Goal: Task Accomplishment & Management: Manage account settings

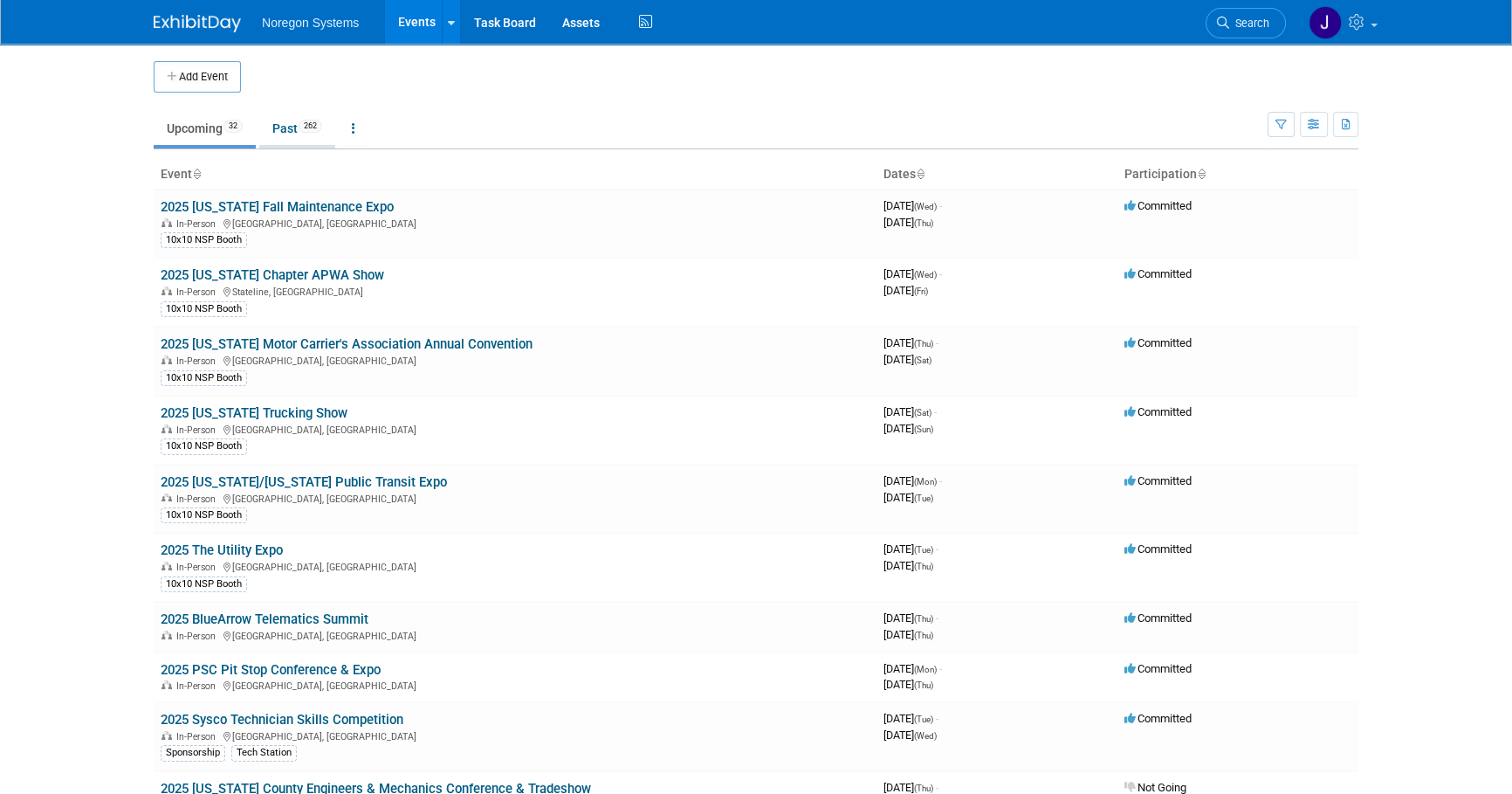
click at [279, 135] on link "Past 262" at bounding box center [297, 129] width 76 height 33
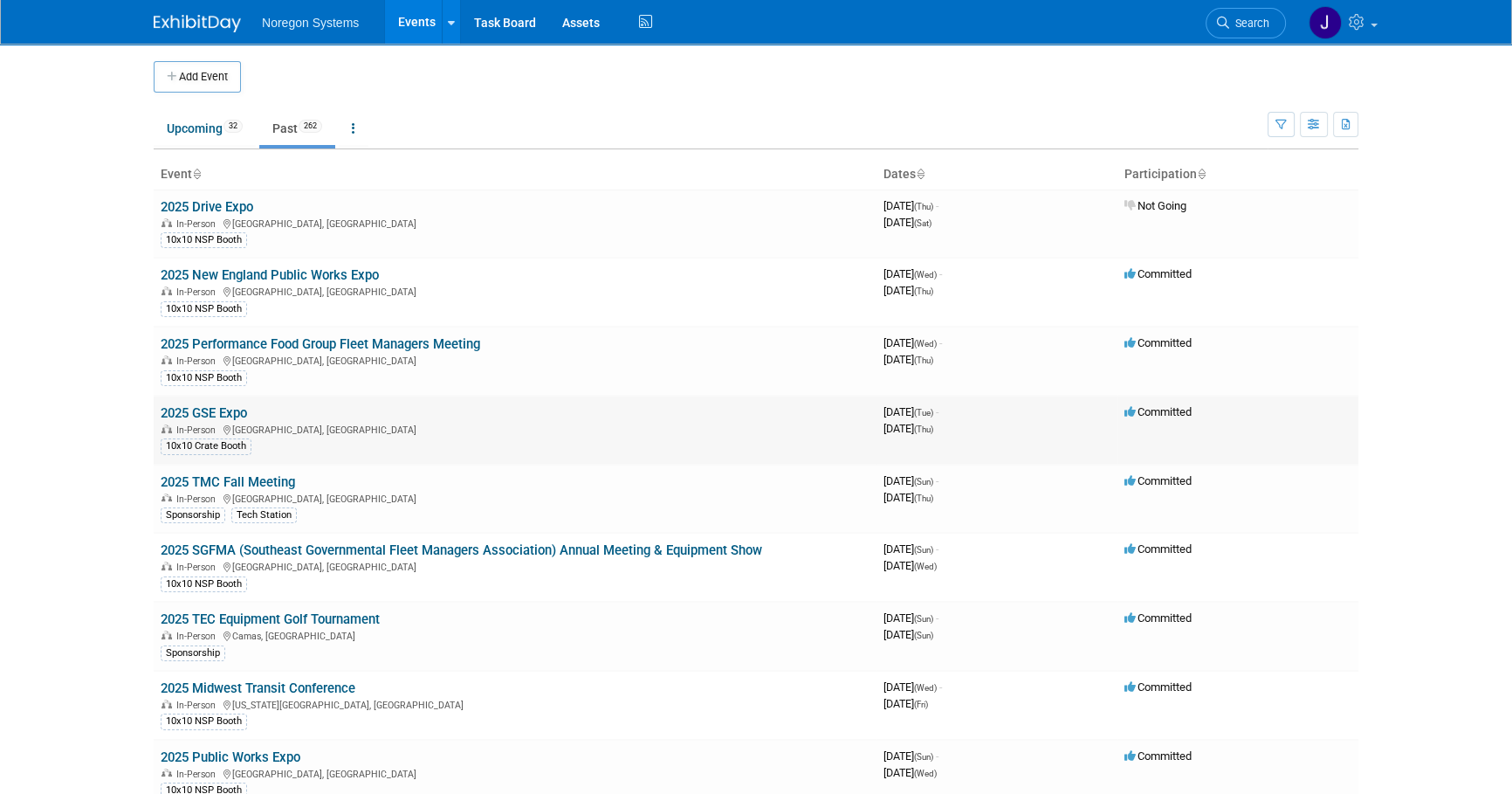
click at [232, 410] on link "2025 GSE Expo" at bounding box center [204, 413] width 86 height 16
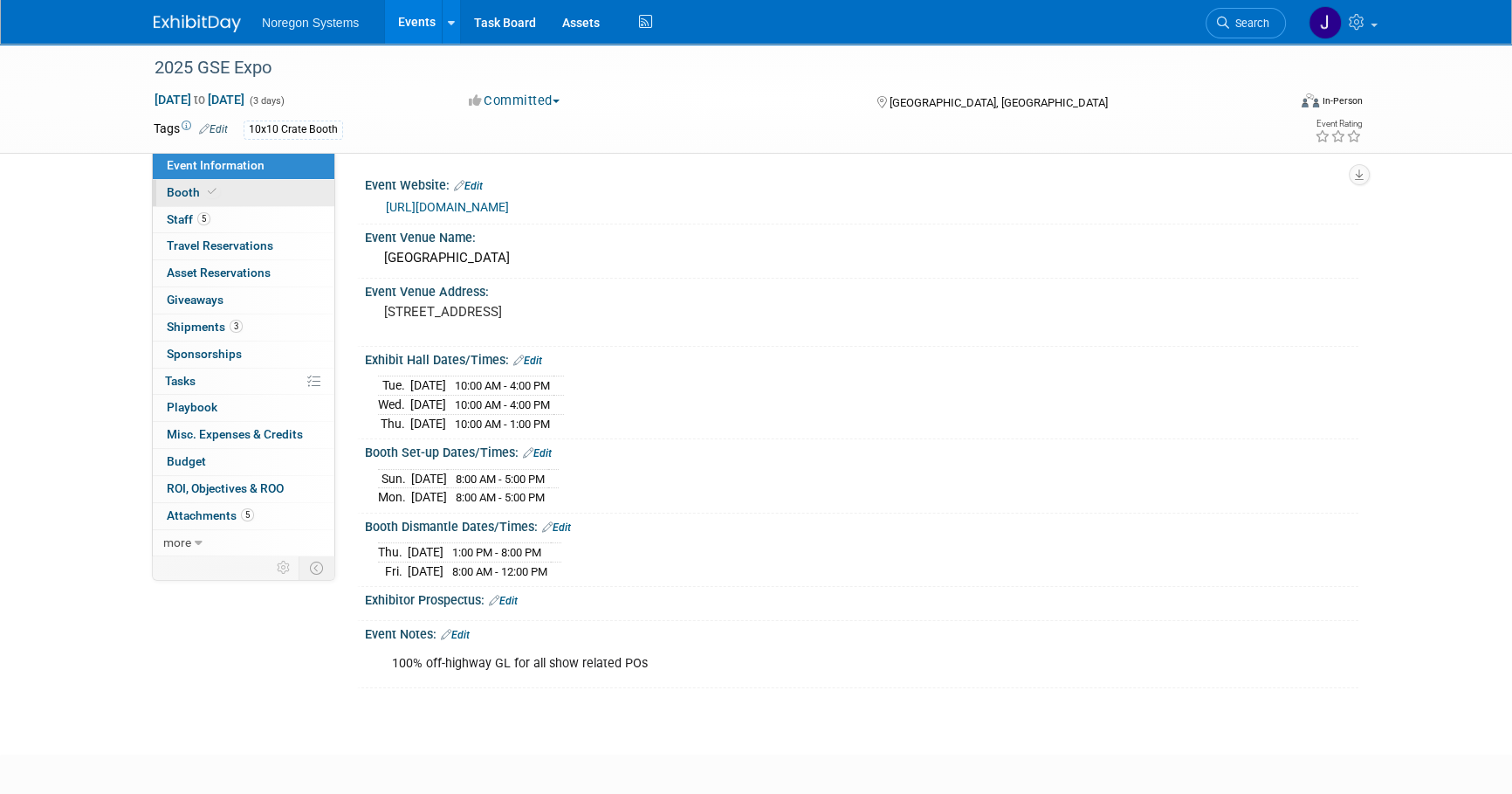
click at [233, 197] on link "Booth" at bounding box center [244, 193] width 182 height 27
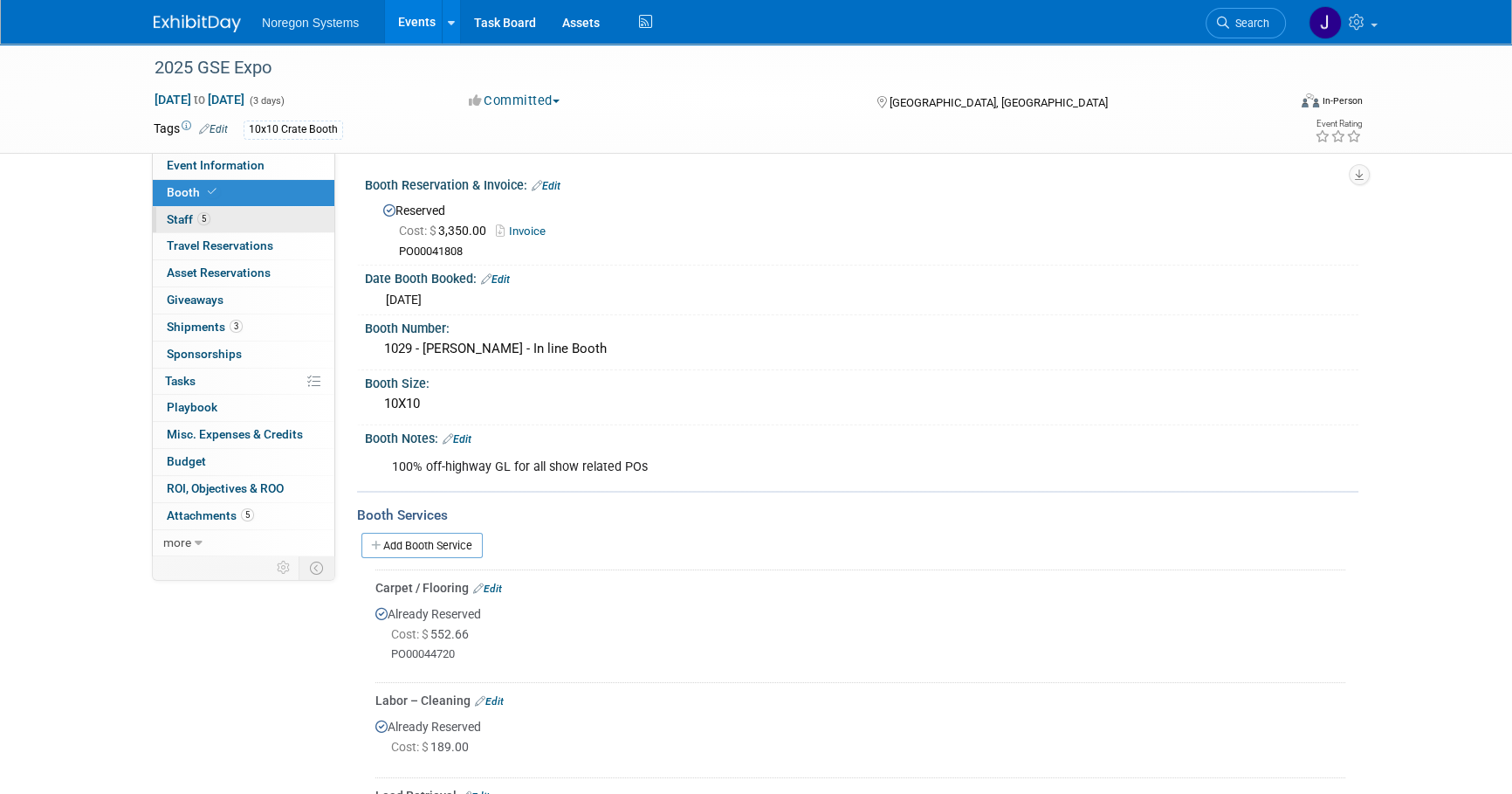
click at [234, 225] on link "5 Staff 5" at bounding box center [244, 220] width 182 height 27
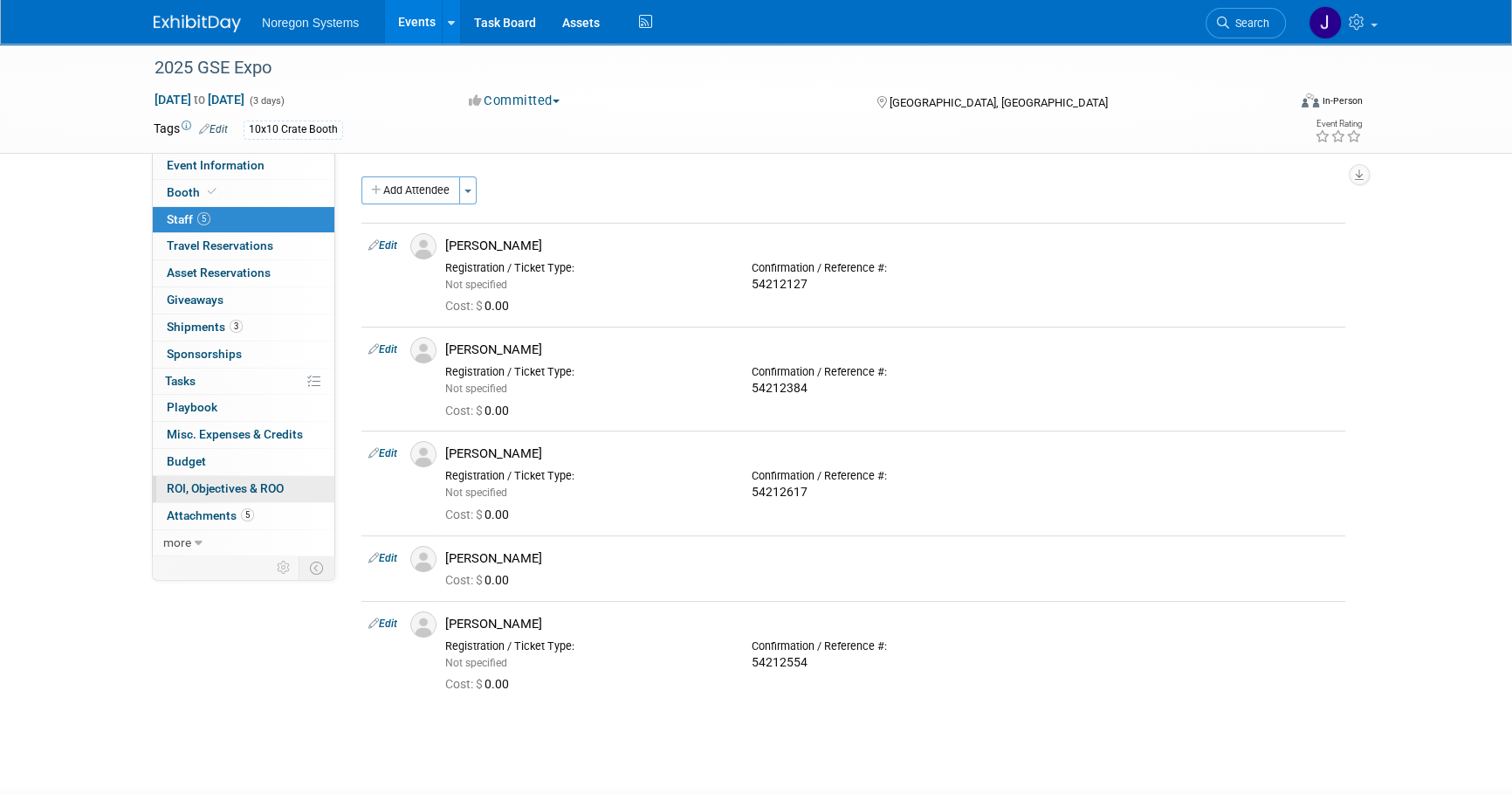
click at [222, 478] on link "0 ROI, Objectives & ROO 0" at bounding box center [244, 489] width 182 height 27
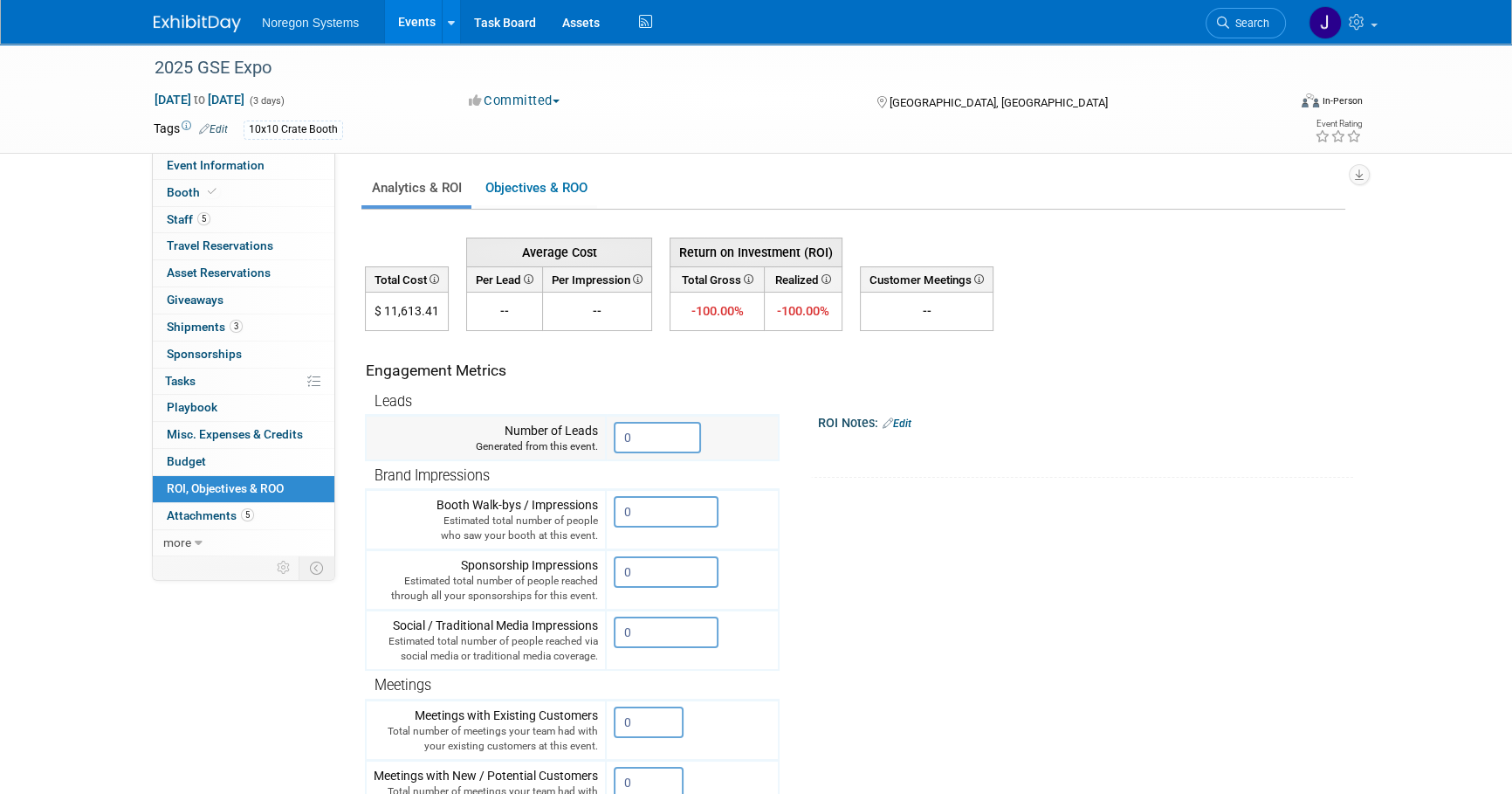
click at [640, 438] on input "0" at bounding box center [657, 437] width 87 height 31
drag, startPoint x: 646, startPoint y: 435, endPoint x: 588, endPoint y: 434, distance: 58.0
click at [591, 434] on tr "Number of Leads Generated from this event. 0" at bounding box center [572, 437] width 413 height 45
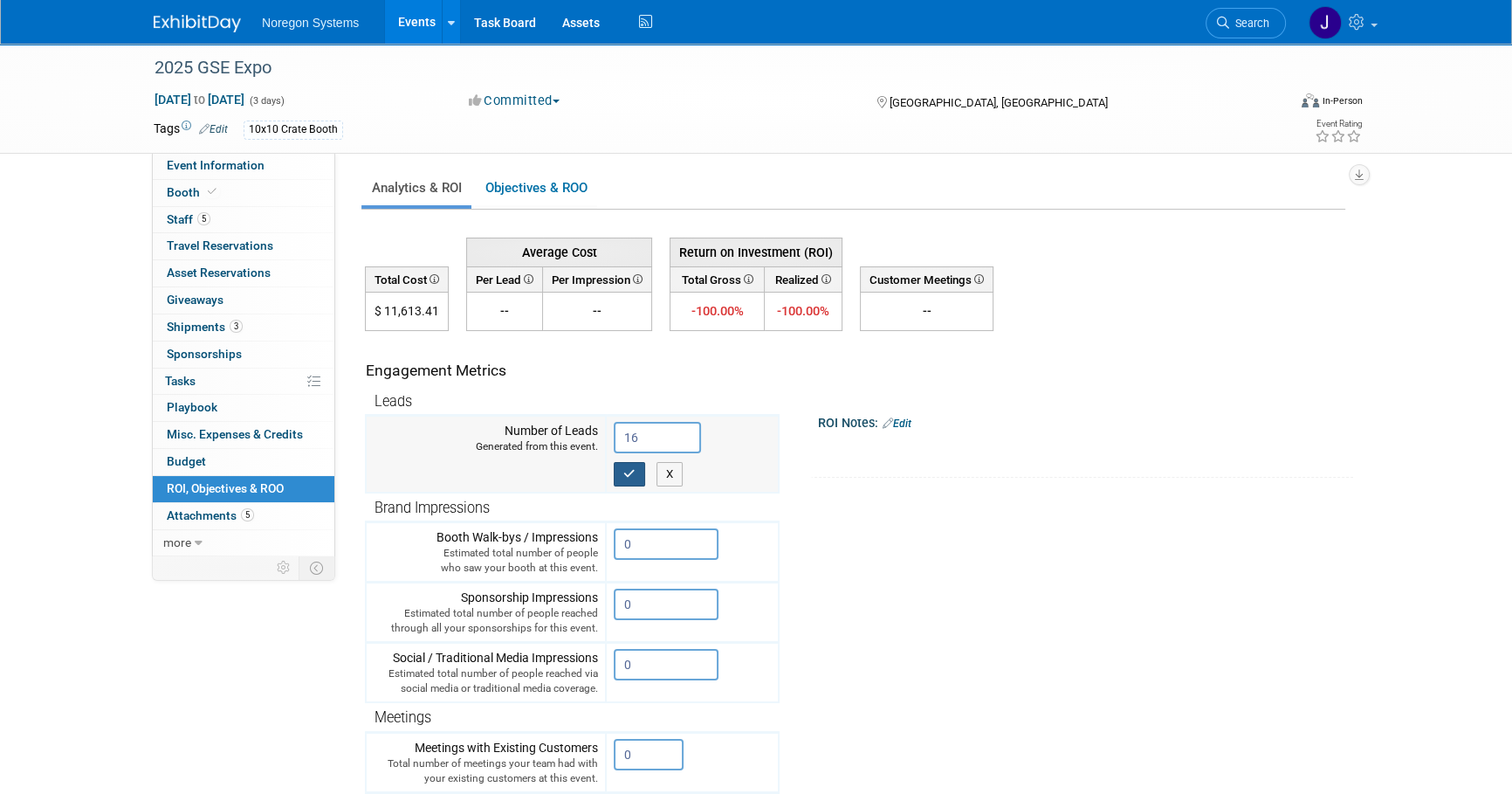
type input "16"
click at [623, 476] on icon "button" at bounding box center [629, 473] width 12 height 11
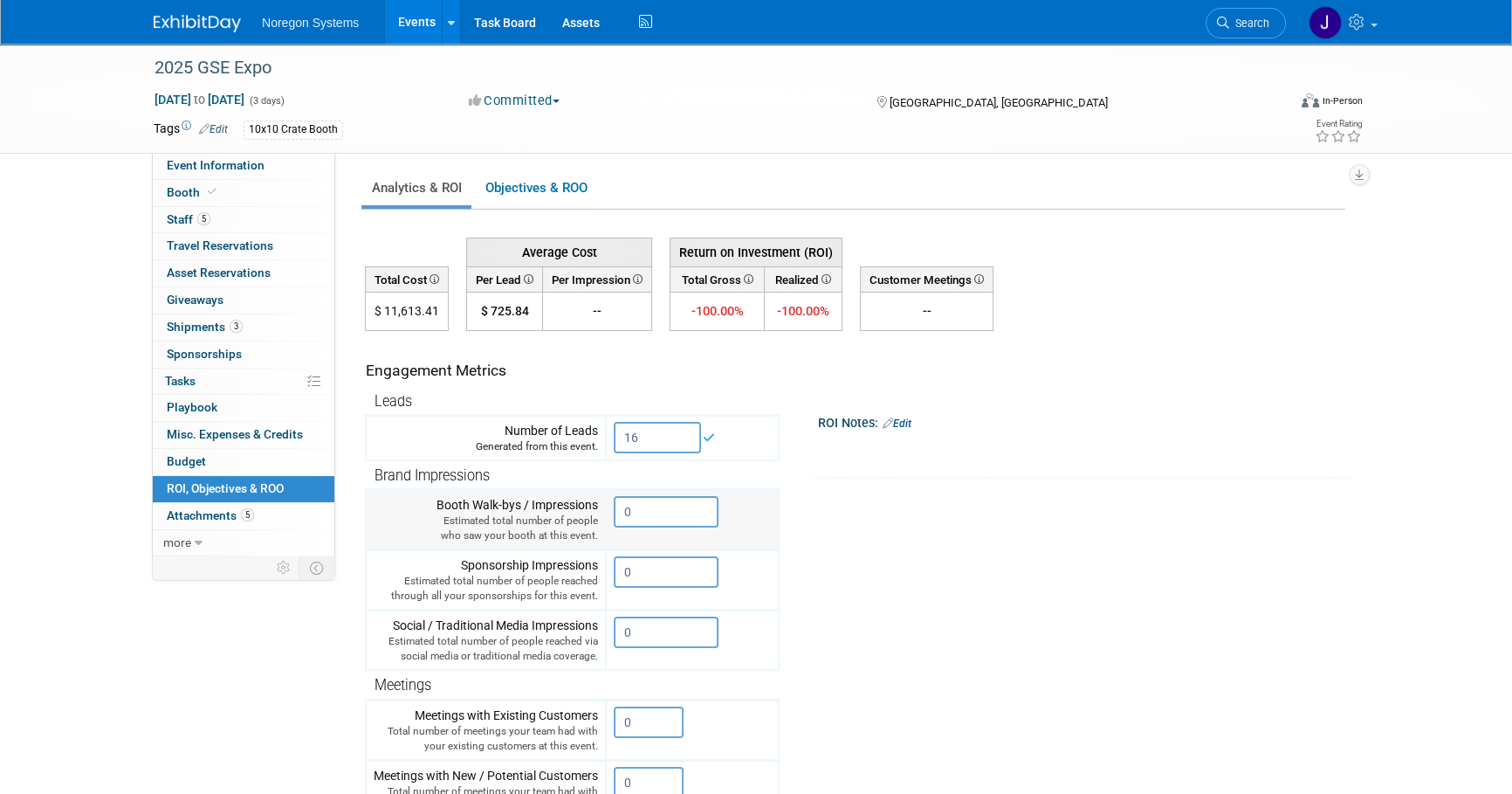
click at [664, 510] on input "0" at bounding box center [666, 512] width 105 height 31
drag, startPoint x: 664, startPoint y: 510, endPoint x: 655, endPoint y: 516, distance: 10.8
click at [616, 515] on input "0" at bounding box center [666, 512] width 105 height 31
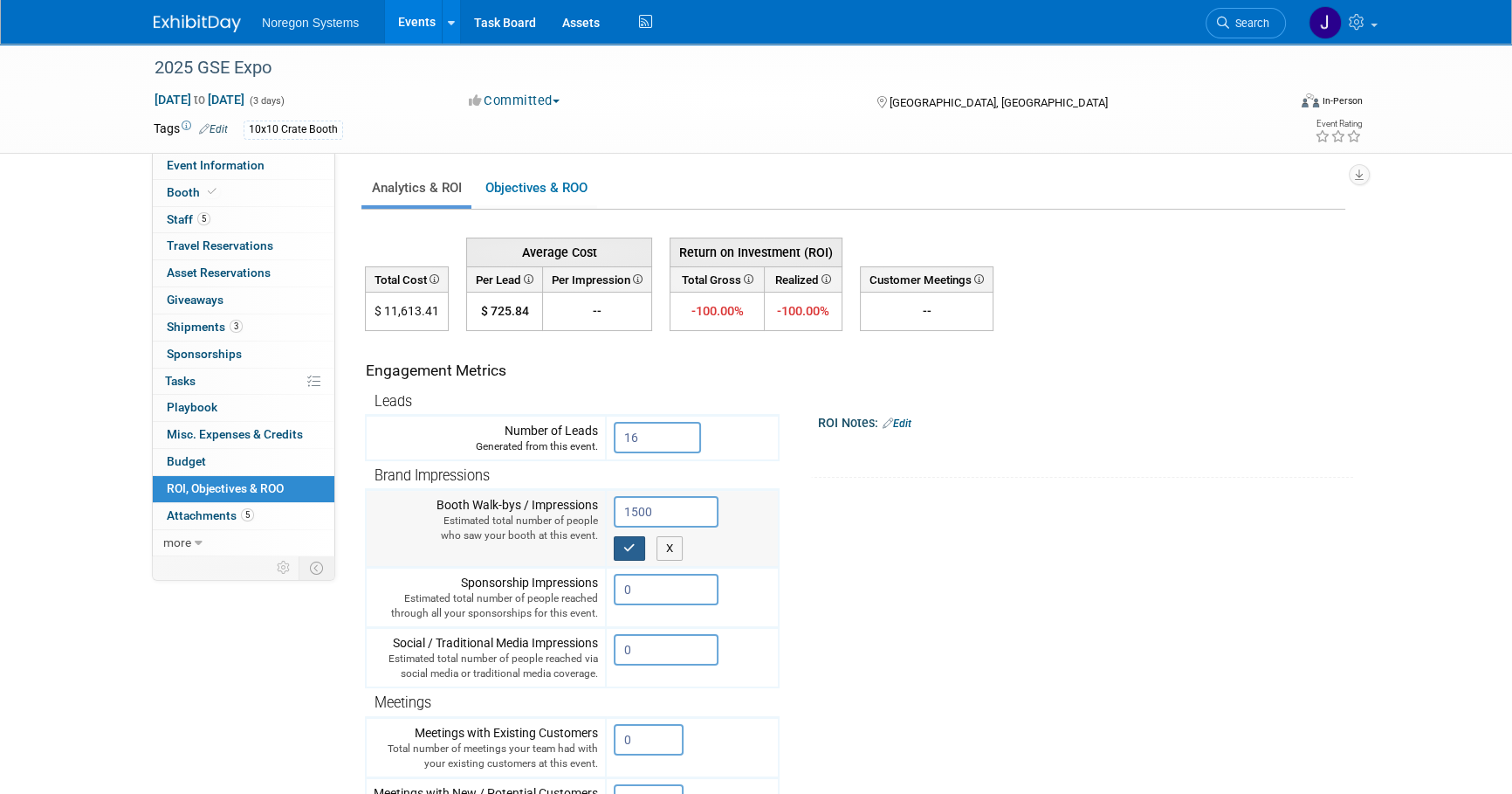
type input "1500"
click at [630, 547] on icon "button" at bounding box center [629, 548] width 12 height 11
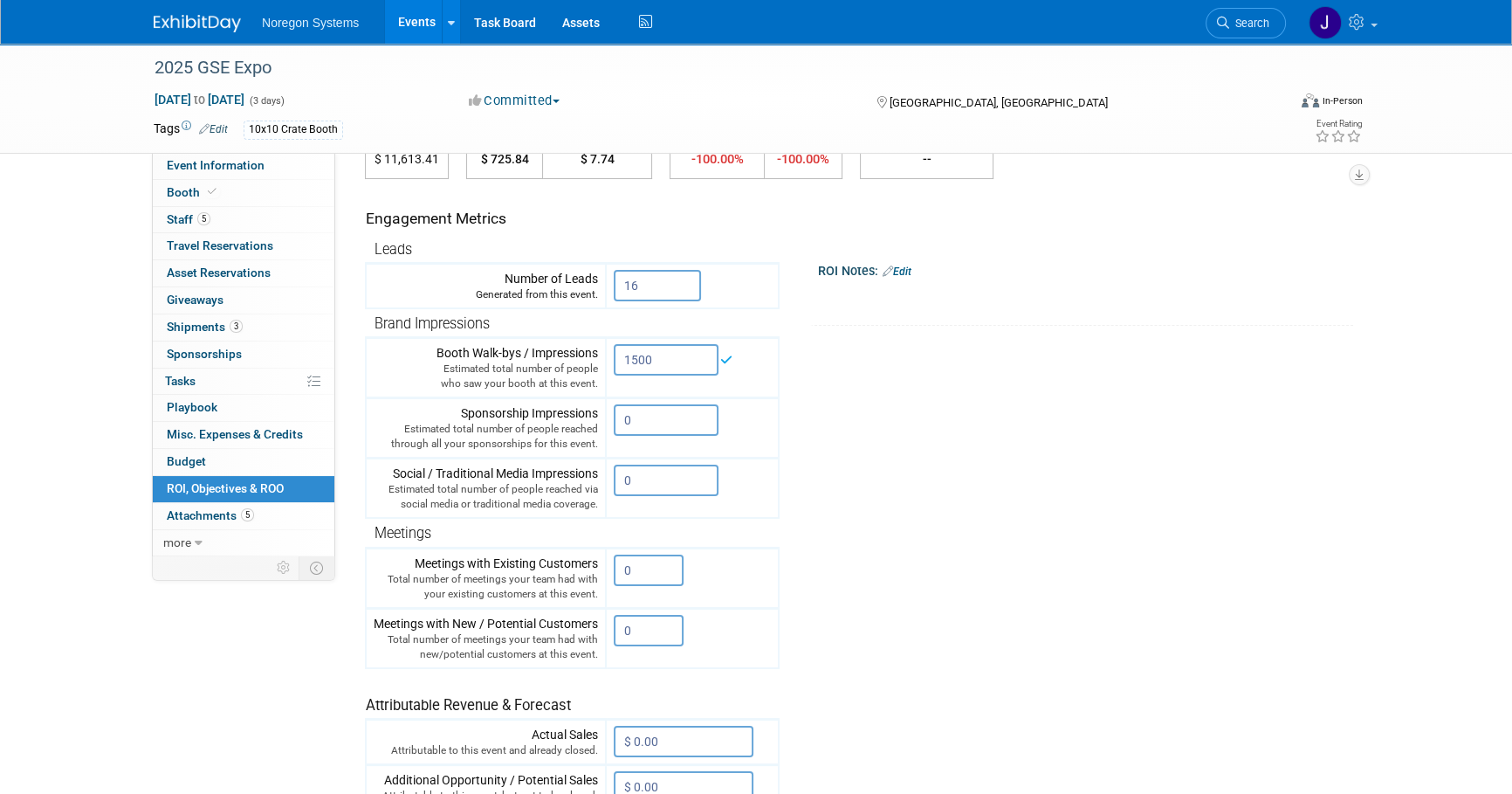
scroll to position [158, 0]
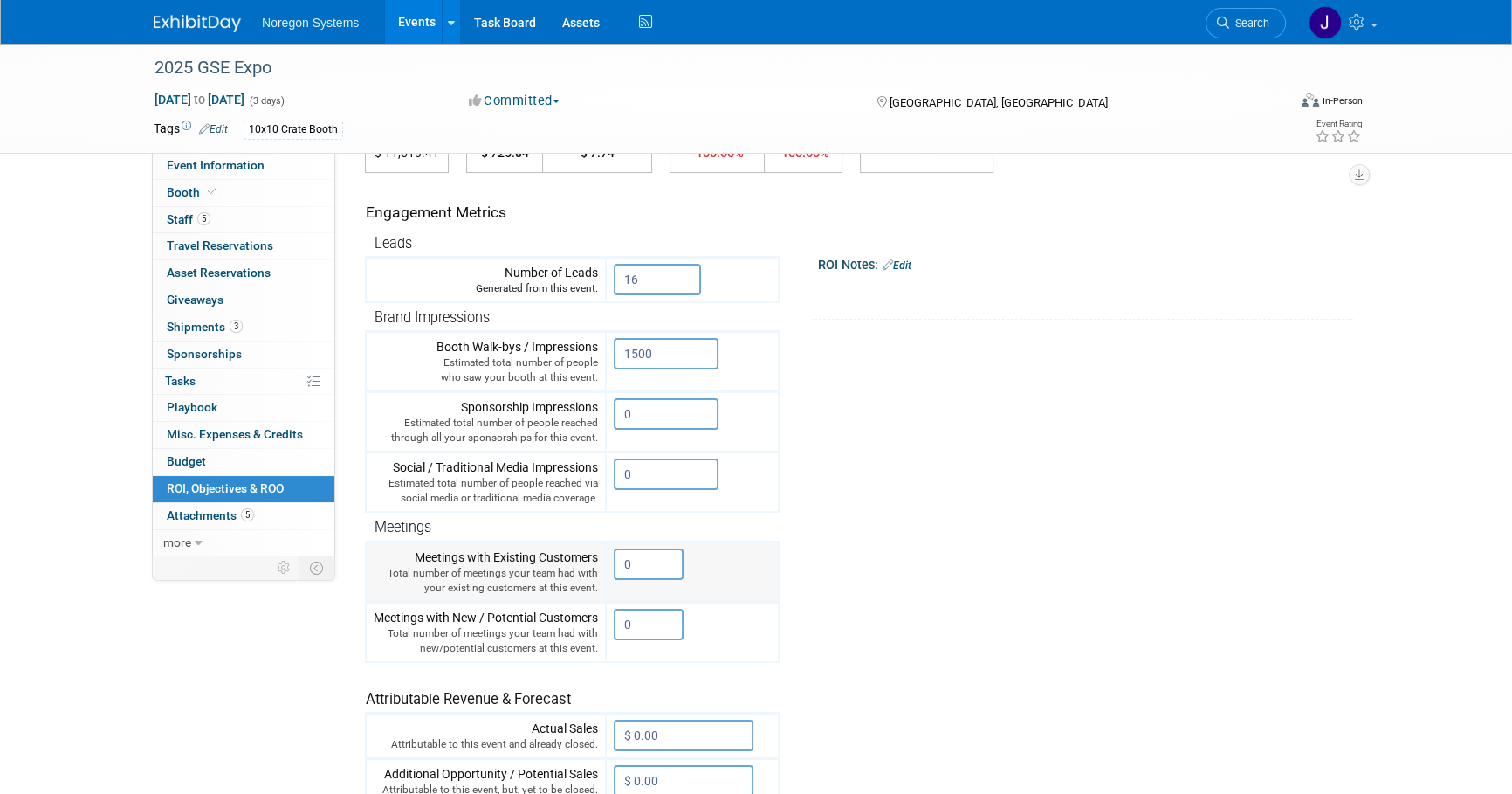
drag, startPoint x: 645, startPoint y: 562, endPoint x: 595, endPoint y: 559, distance: 50.1
click at [595, 559] on tr "Meetings with Existing Customers Total number of meetings your team had with yo…" at bounding box center [572, 572] width 413 height 61
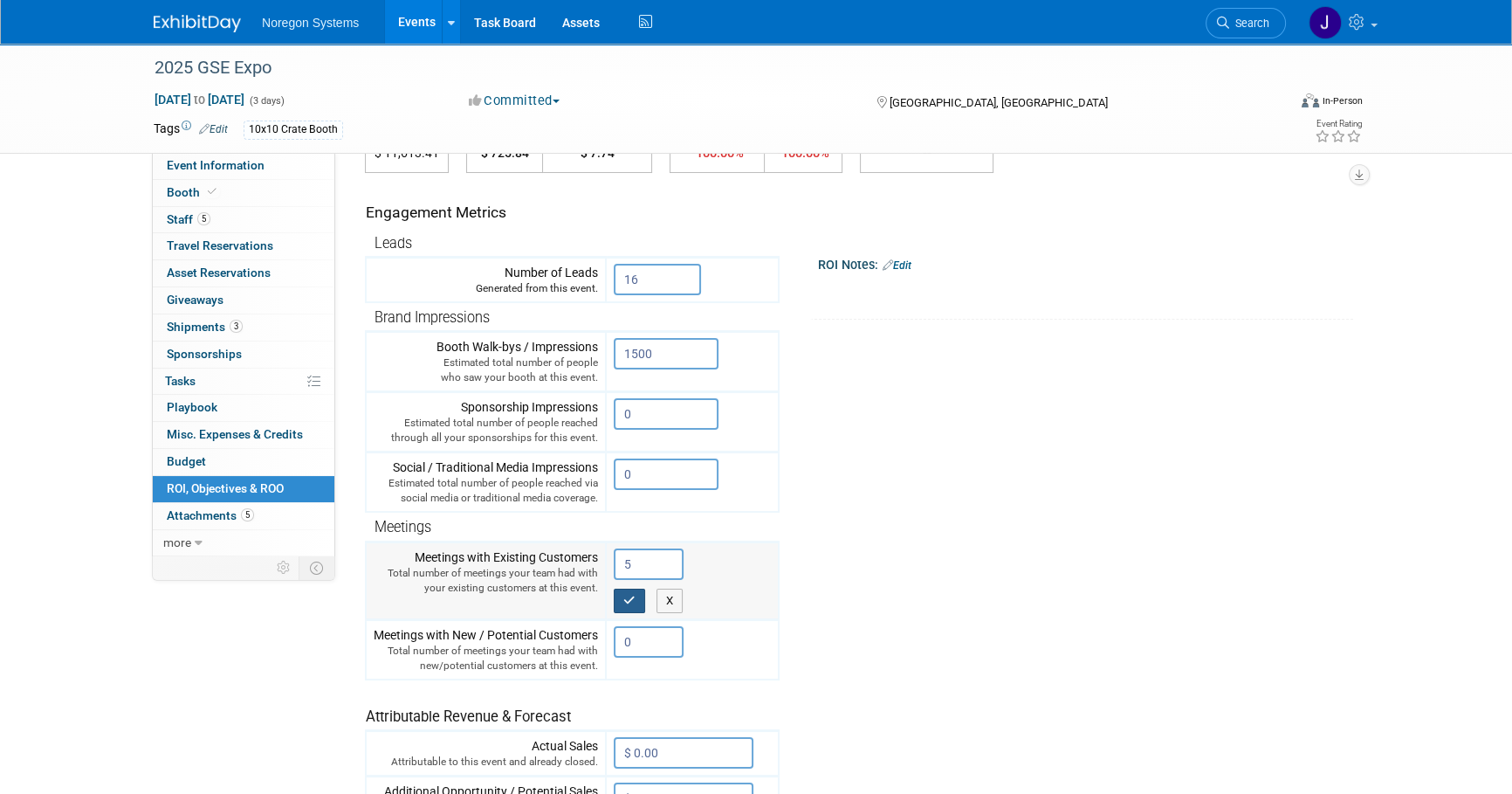
type input "5"
click at [631, 597] on icon "button" at bounding box center [629, 600] width 12 height 11
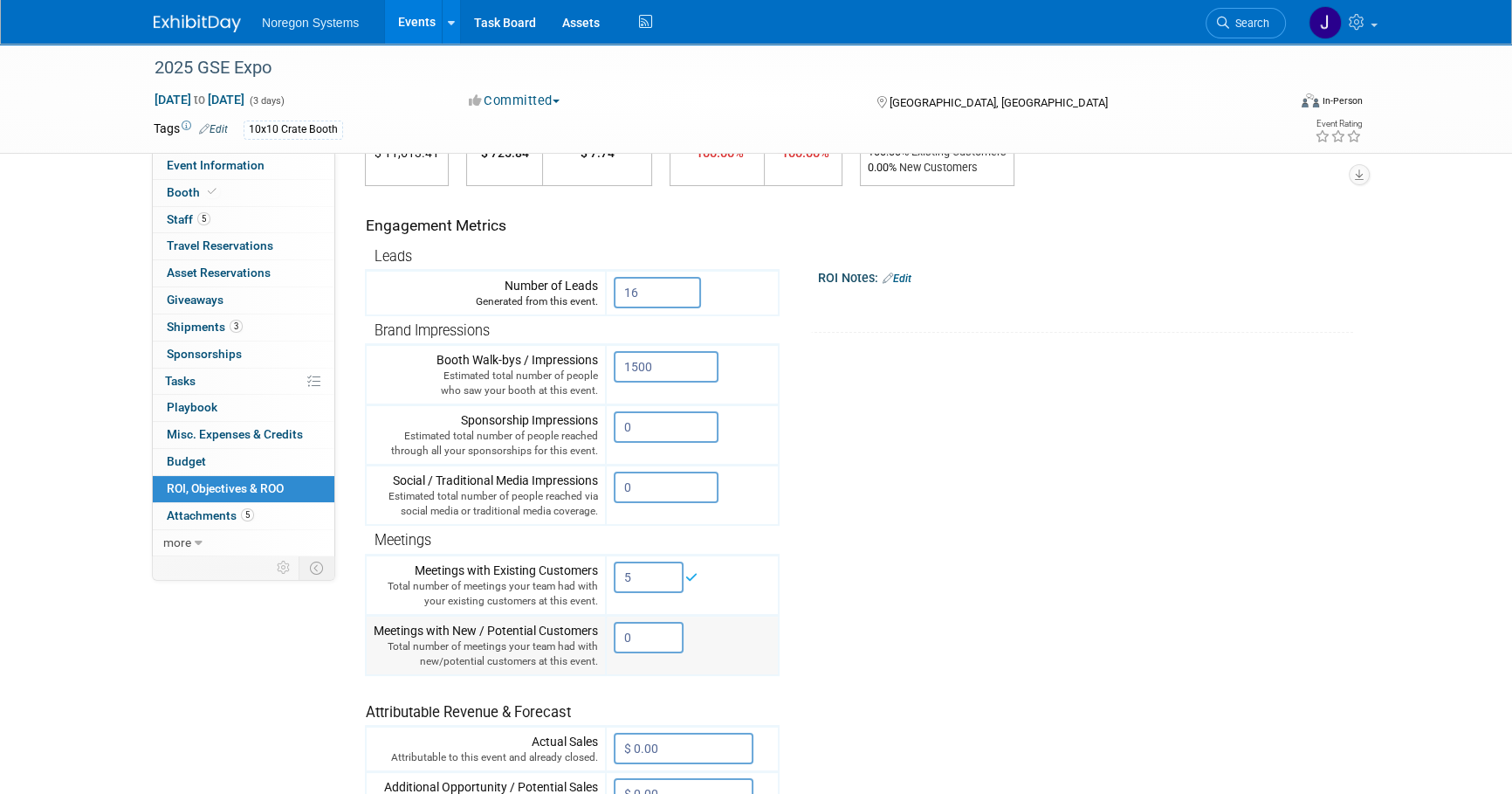
drag, startPoint x: 660, startPoint y: 638, endPoint x: 604, endPoint y: 642, distance: 56.1
click at [603, 643] on tr "Meetings with New / Potential Customers Total number of meetings your team had …" at bounding box center [572, 645] width 413 height 61
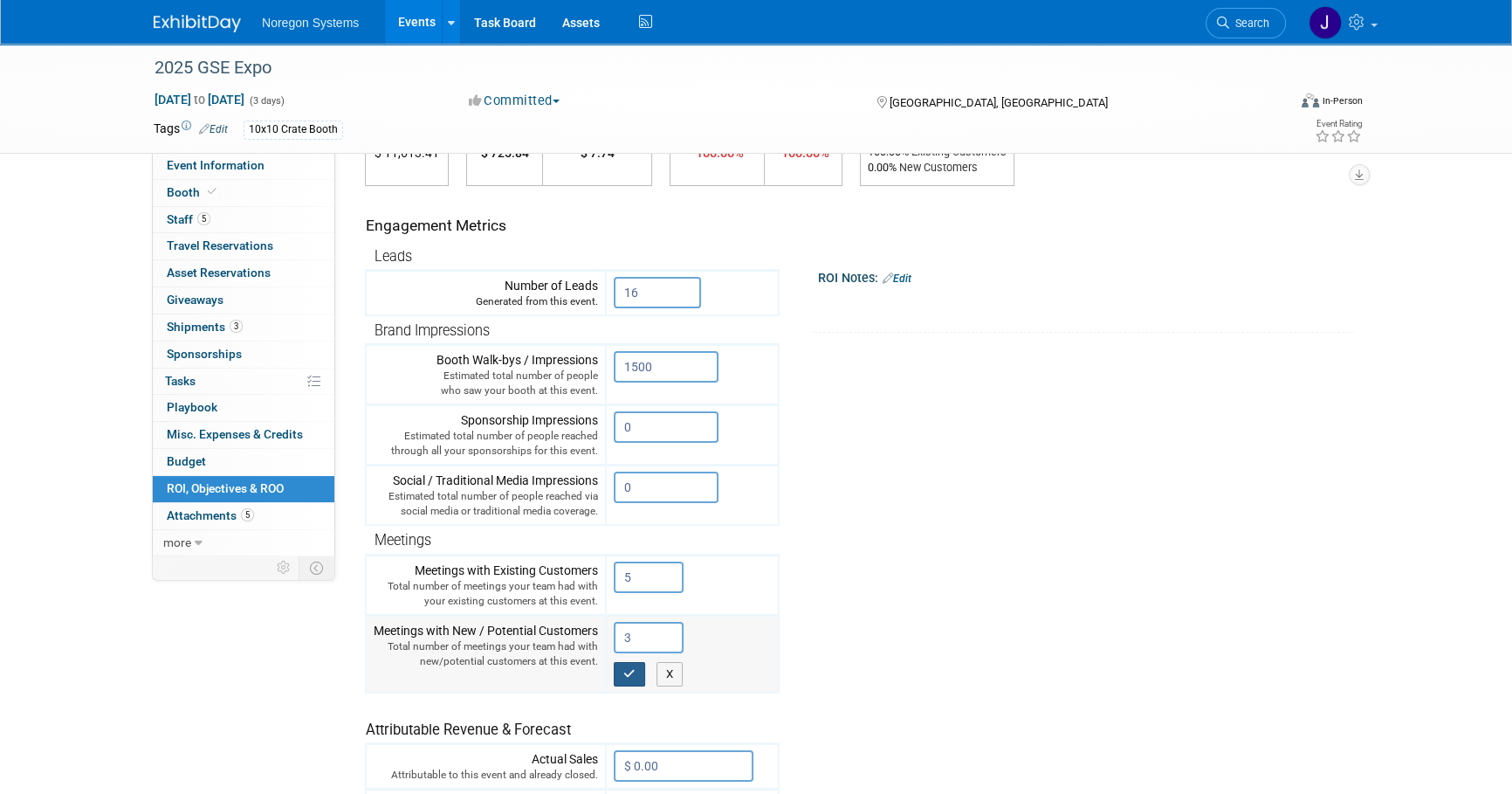
type input "3"
drag, startPoint x: 624, startPoint y: 668, endPoint x: 699, endPoint y: 662, distance: 75.2
click at [626, 668] on icon "button" at bounding box center [629, 674] width 12 height 11
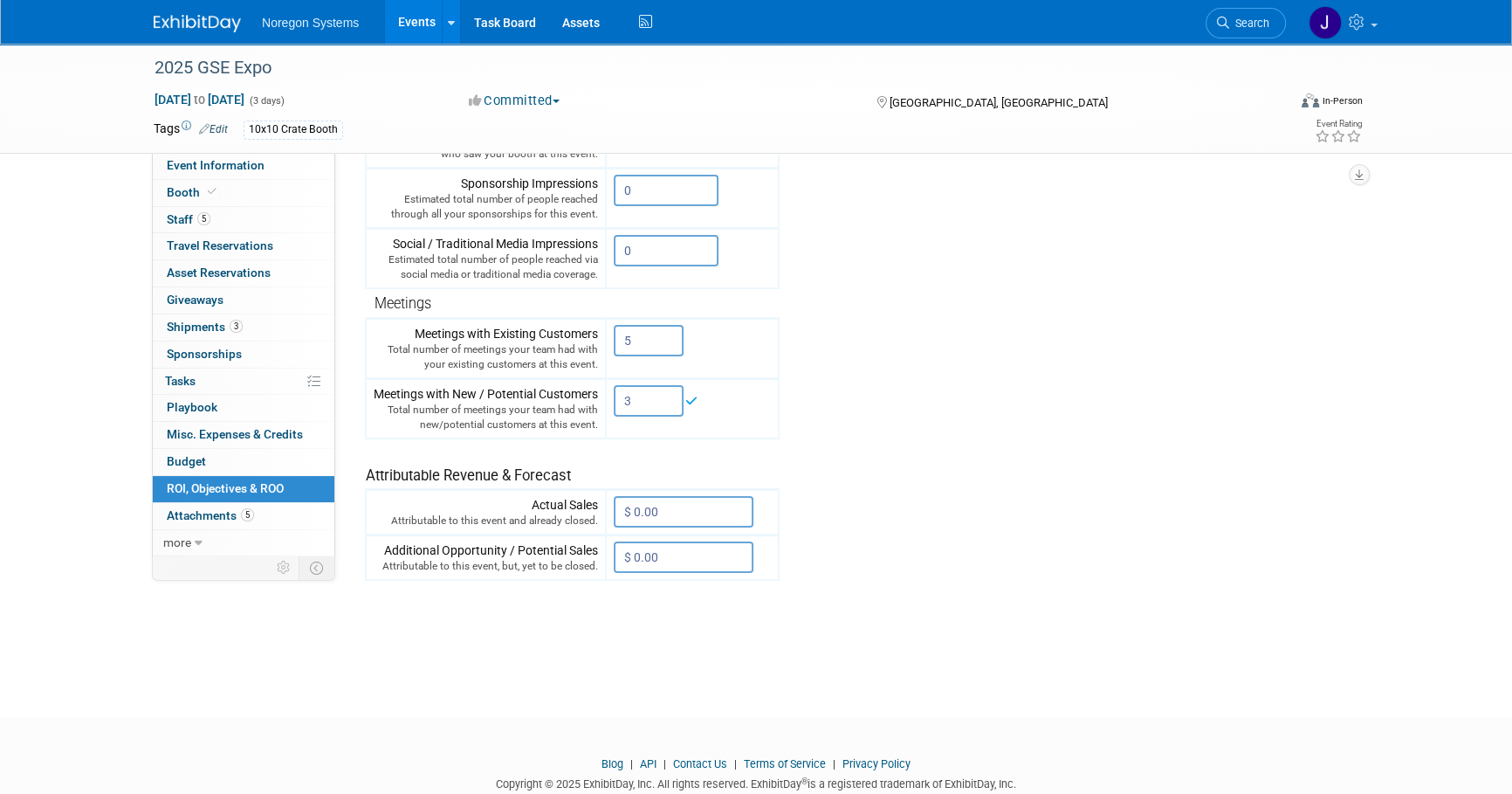
scroll to position [396, 0]
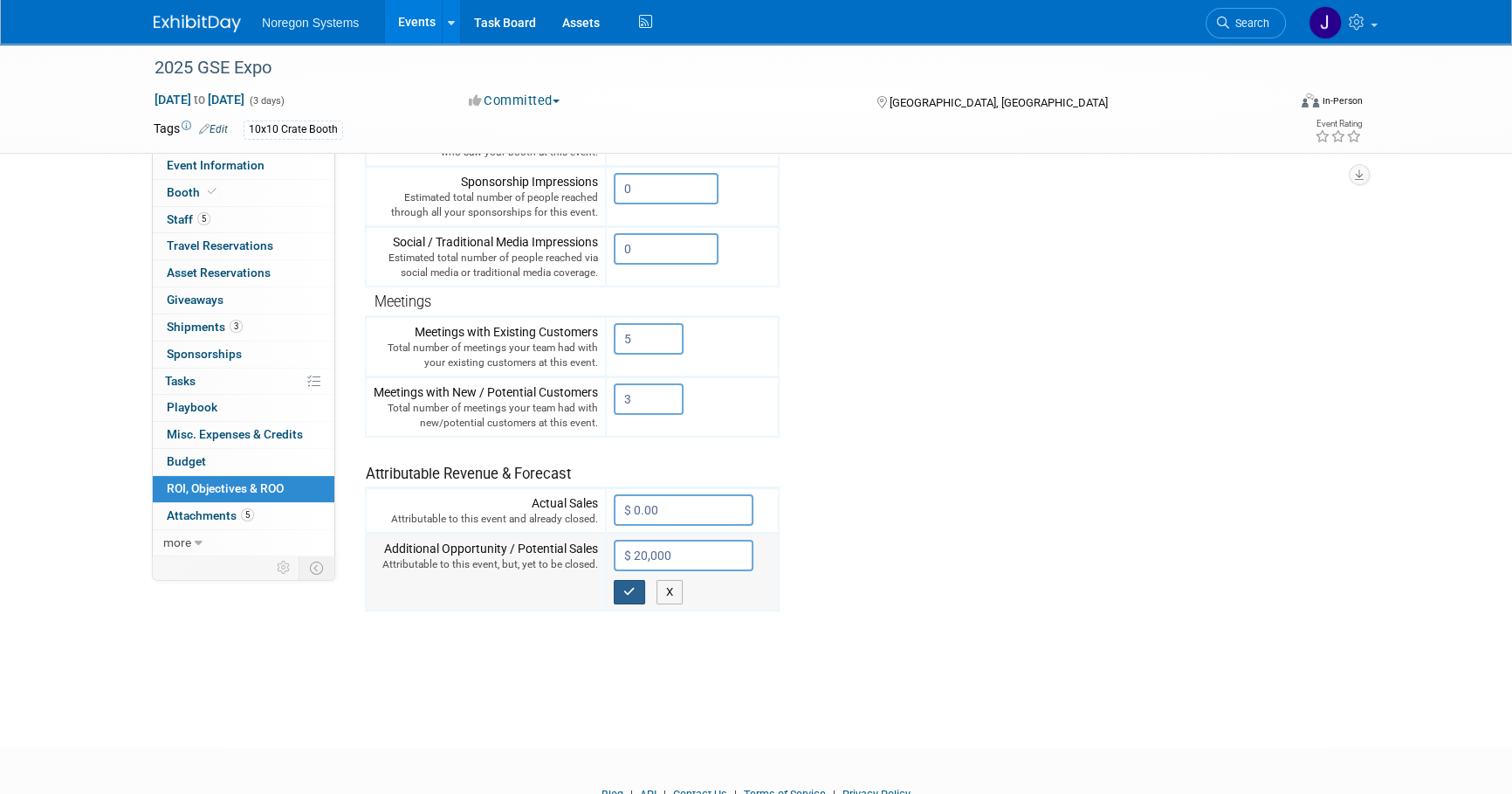
type input "$ 20,000.00"
click at [637, 587] on button "button" at bounding box center [630, 592] width 31 height 25
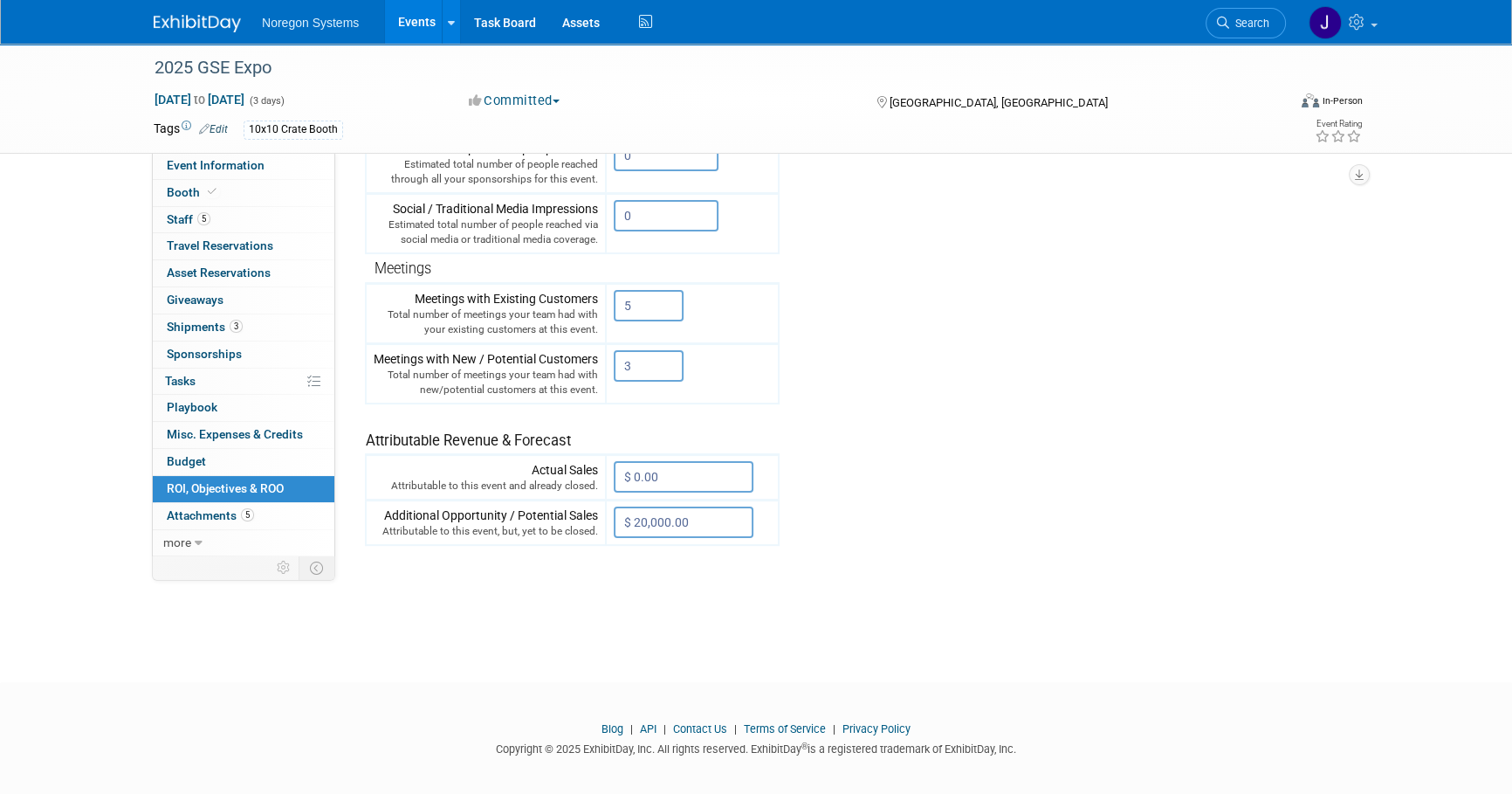
scroll to position [437, 0]
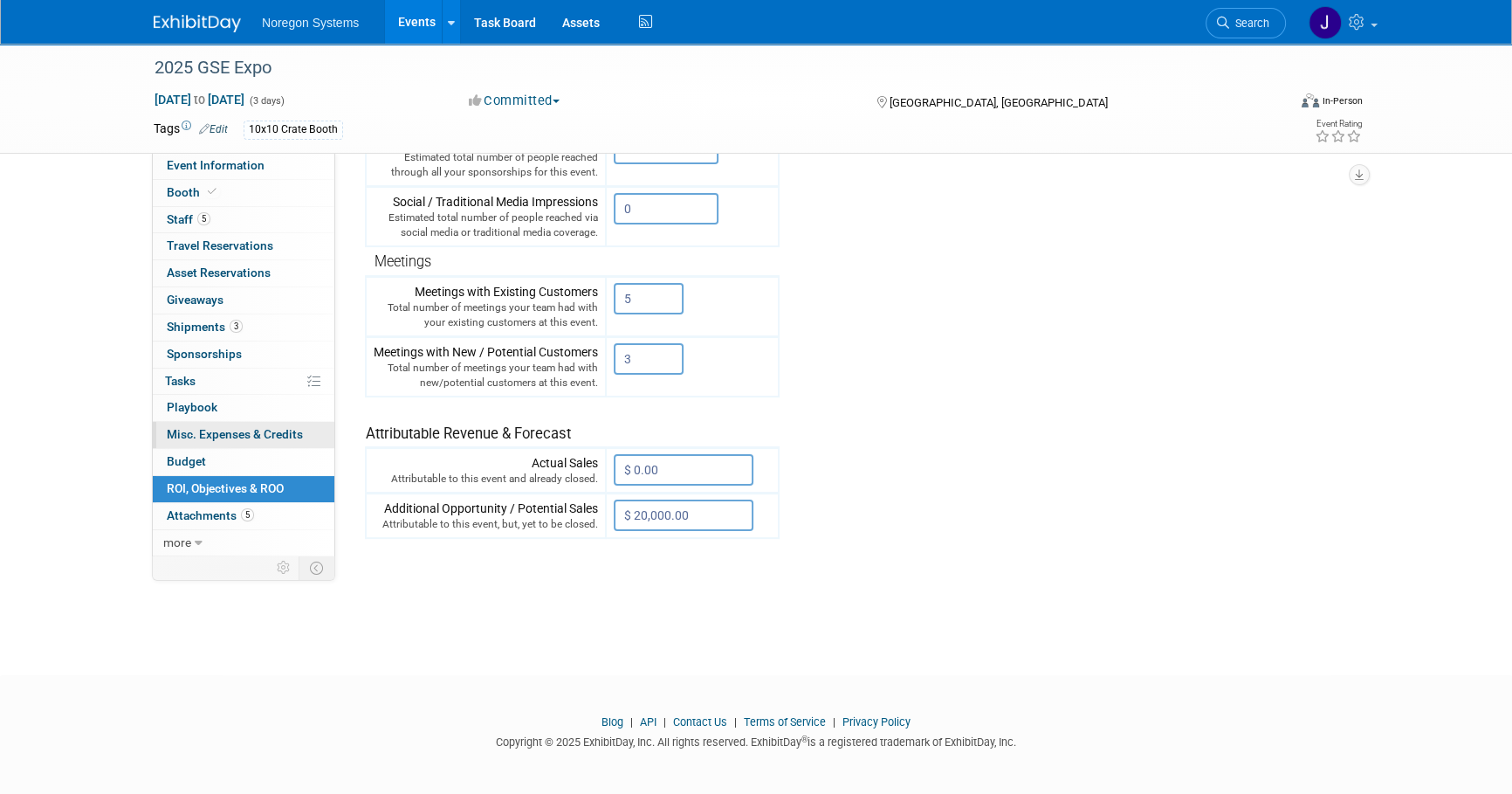
click at [245, 437] on span "Misc. Expenses & Credits 0" at bounding box center [234, 434] width 136 height 14
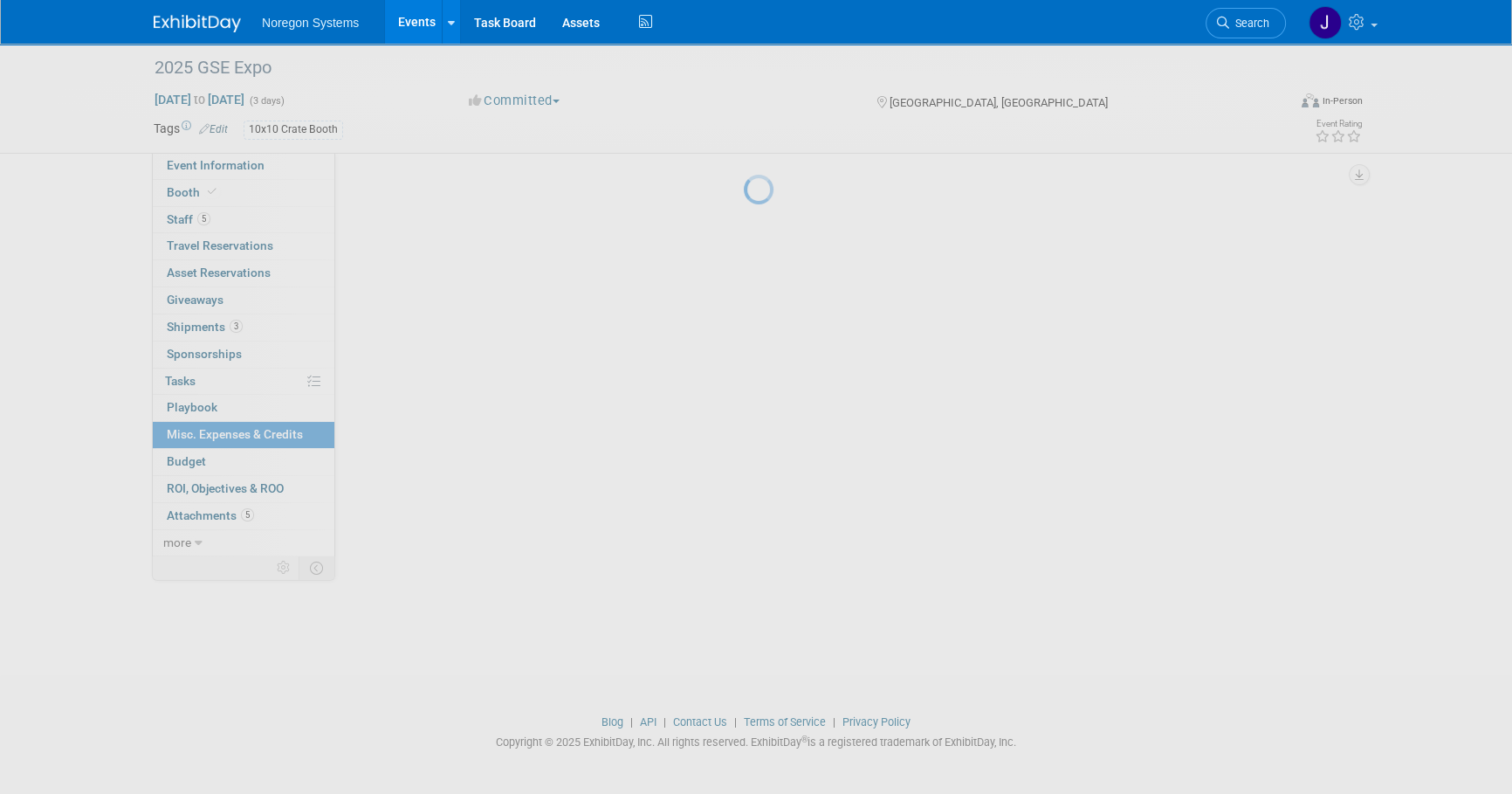
scroll to position [0, 0]
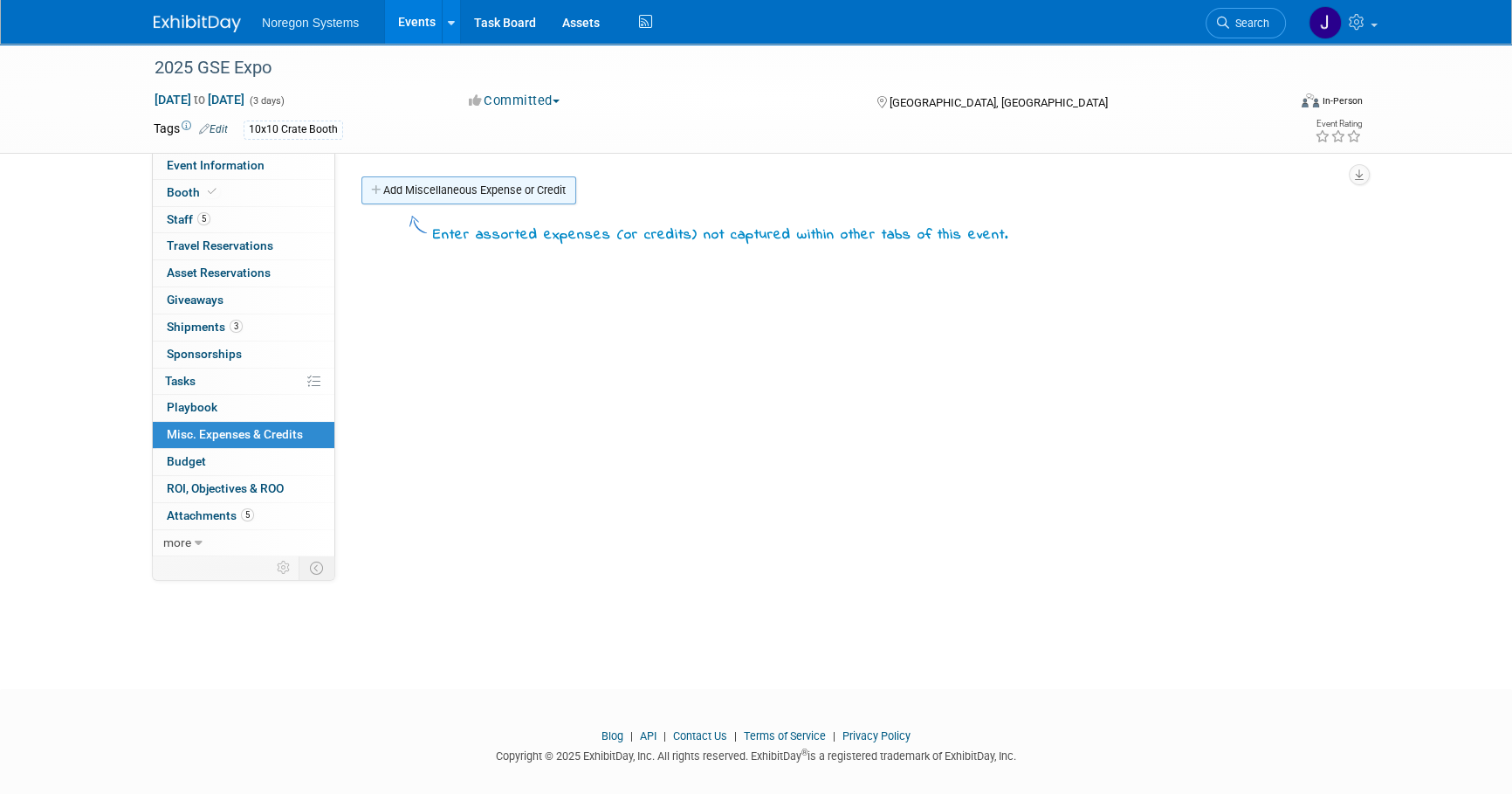
click at [483, 176] on link "Add Miscellaneous Expense or Credit" at bounding box center [469, 190] width 215 height 28
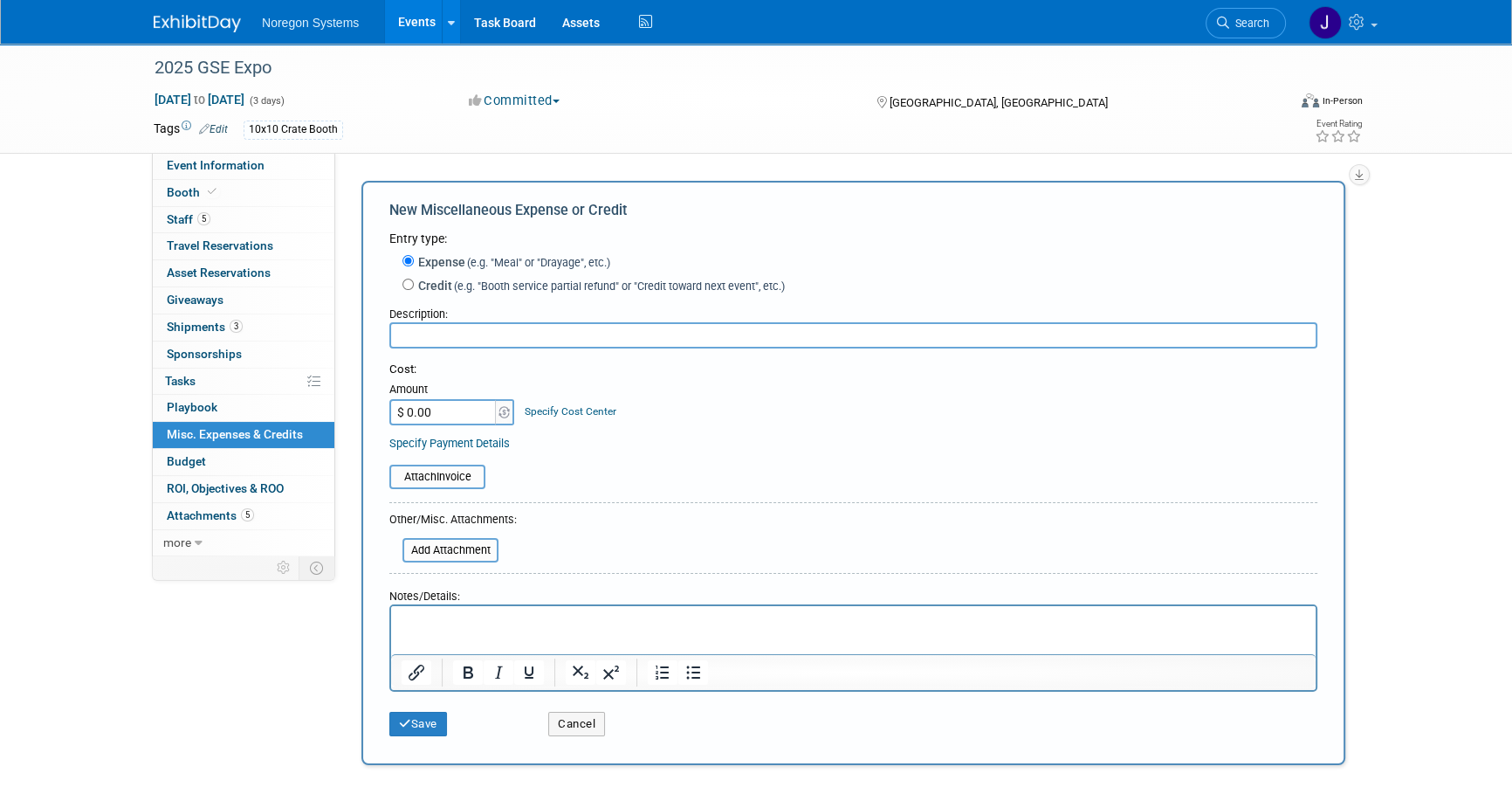
click at [437, 409] on input "$ 0.00" at bounding box center [444, 412] width 109 height 27
type input "$ 4,000.00"
click at [563, 331] on input "text" at bounding box center [854, 335] width 928 height 27
paste input "bill and I for hotels."
click at [404, 336] on input "bill and I for hotels." at bounding box center [854, 335] width 928 height 27
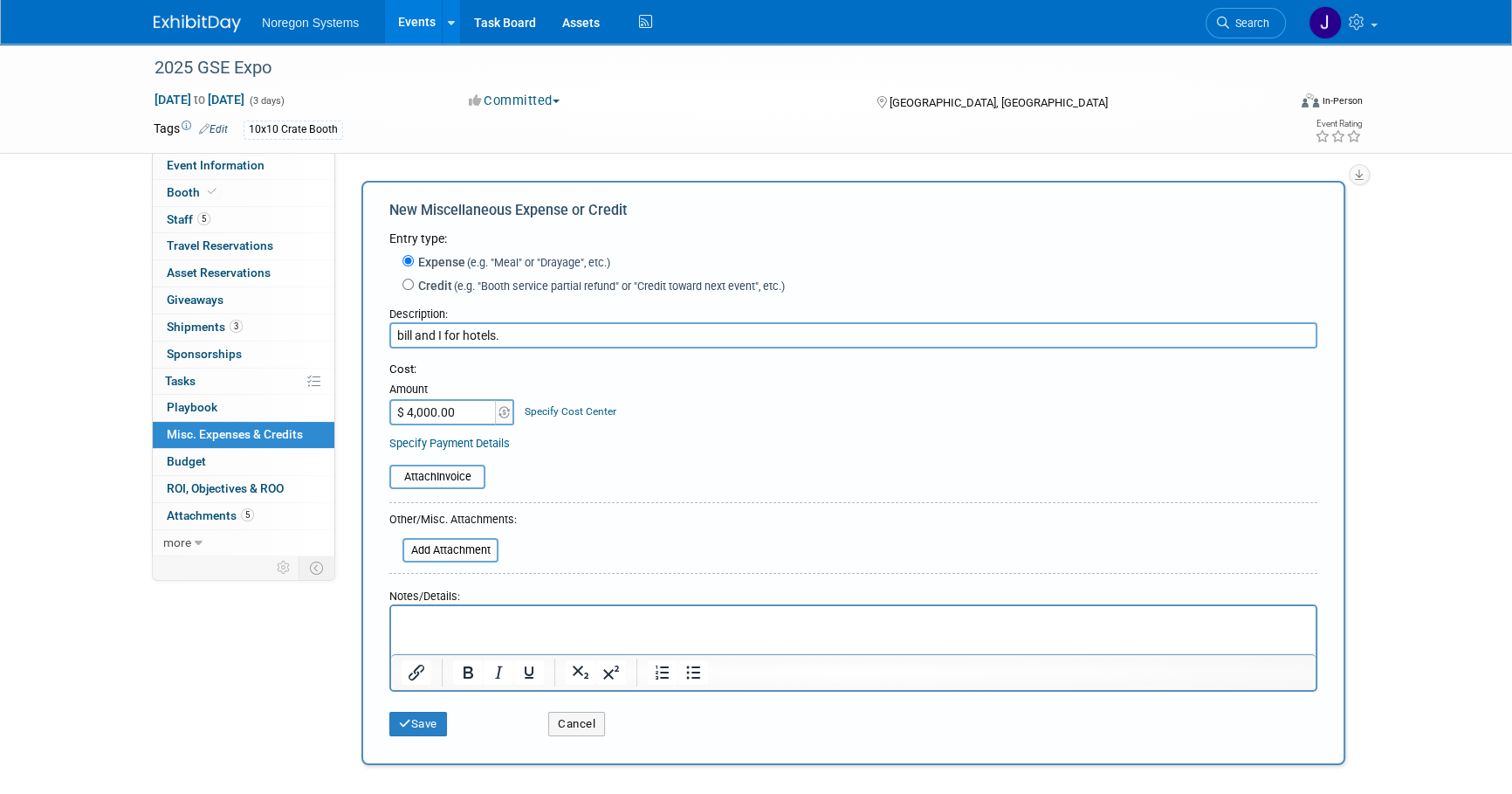
drag, startPoint x: 461, startPoint y: 334, endPoint x: 438, endPoint y: 332, distance: 23.1
click at [438, 332] on input "bill and I for hotels." at bounding box center [854, 335] width 928 height 27
click at [727, 372] on div "Cost:" at bounding box center [854, 369] width 928 height 17
click at [401, 332] on input "bill and Edward hotels." at bounding box center [854, 335] width 928 height 27
drag, startPoint x: 414, startPoint y: 334, endPoint x: 425, endPoint y: 334, distance: 11.0
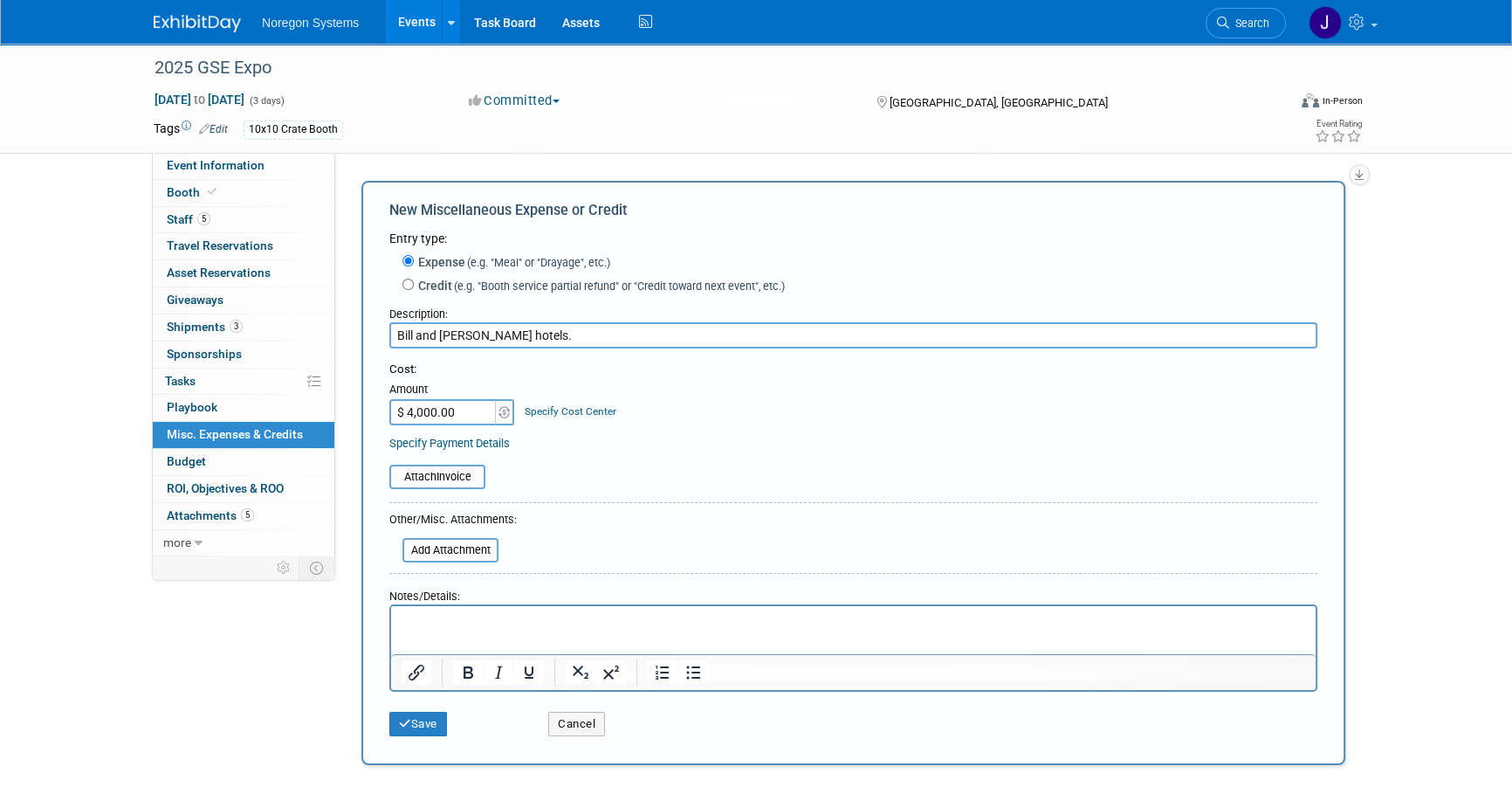
click at [415, 334] on input "Bill and Edward hotels." at bounding box center [854, 335] width 928 height 27
type input "Bill Otte and Edward hotels."
click at [532, 360] on form "Entry type: Expense (e.g. "Meal" or "Drayage", etc.) Credit (e.g. "Booth servic…" at bounding box center [854, 487] width 928 height 516
click at [620, 452] on div "Attach Invoice" at bounding box center [854, 467] width 928 height 43
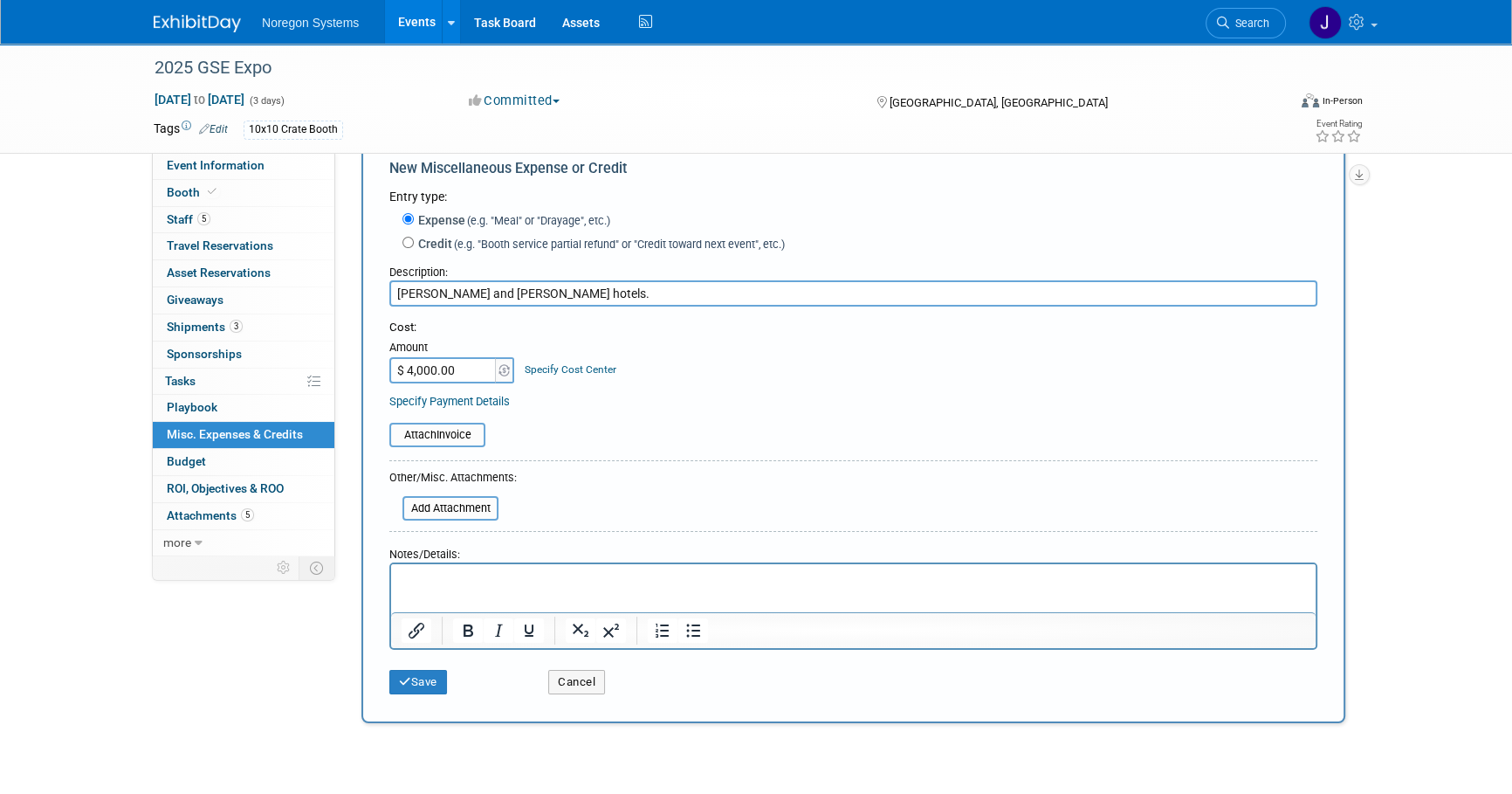
scroll to position [79, 0]
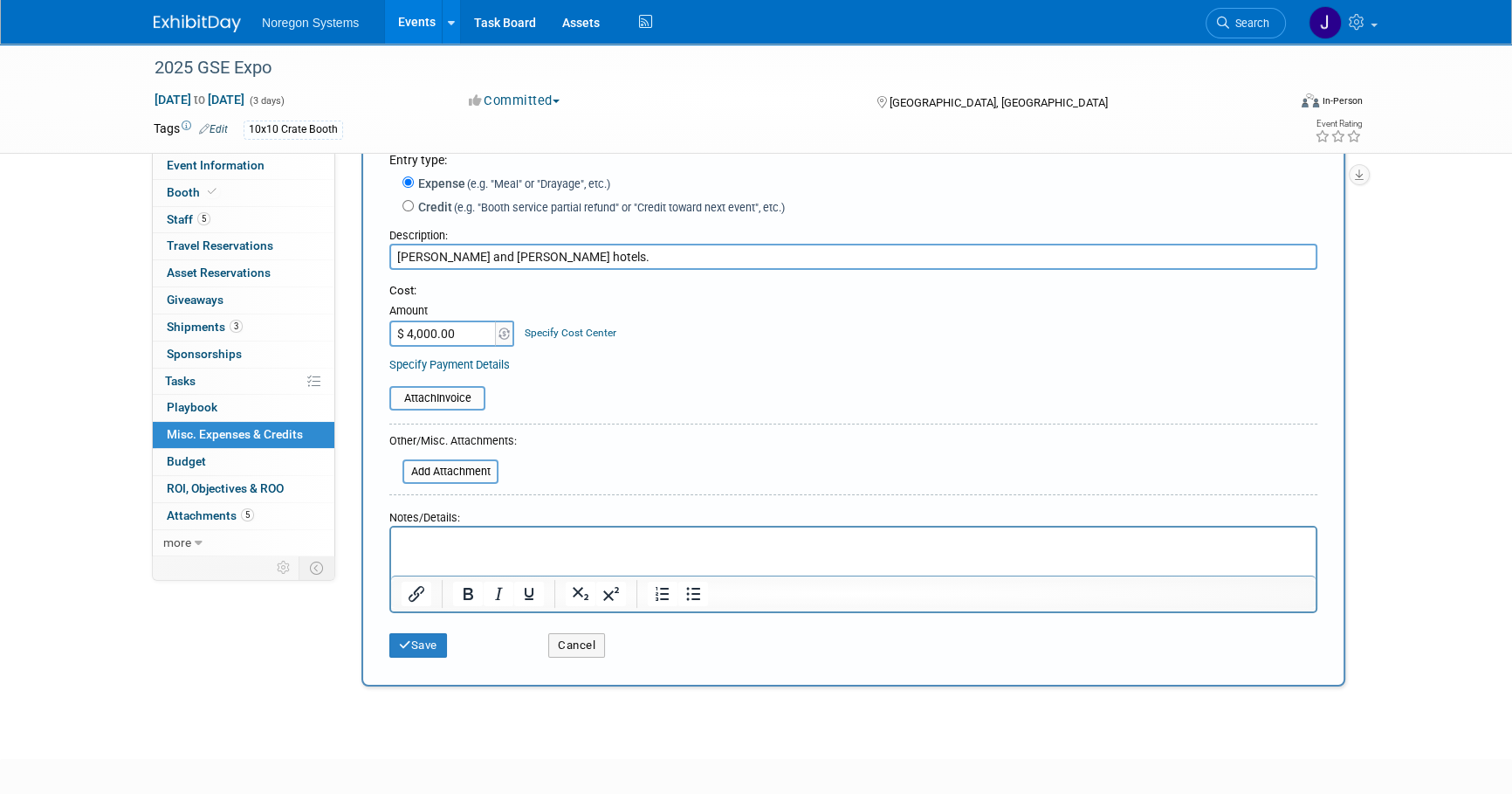
click at [923, 421] on form "Entry type: Expense (e.g. "Meal" or "Drayage", etc.) Credit (e.g. "Booth servic…" at bounding box center [854, 408] width 928 height 516
click at [877, 346] on div "Cost: Amount $ 4,000.00 Specify Cost Center Cost Center -- Not Specified --" at bounding box center [854, 328] width 928 height 90
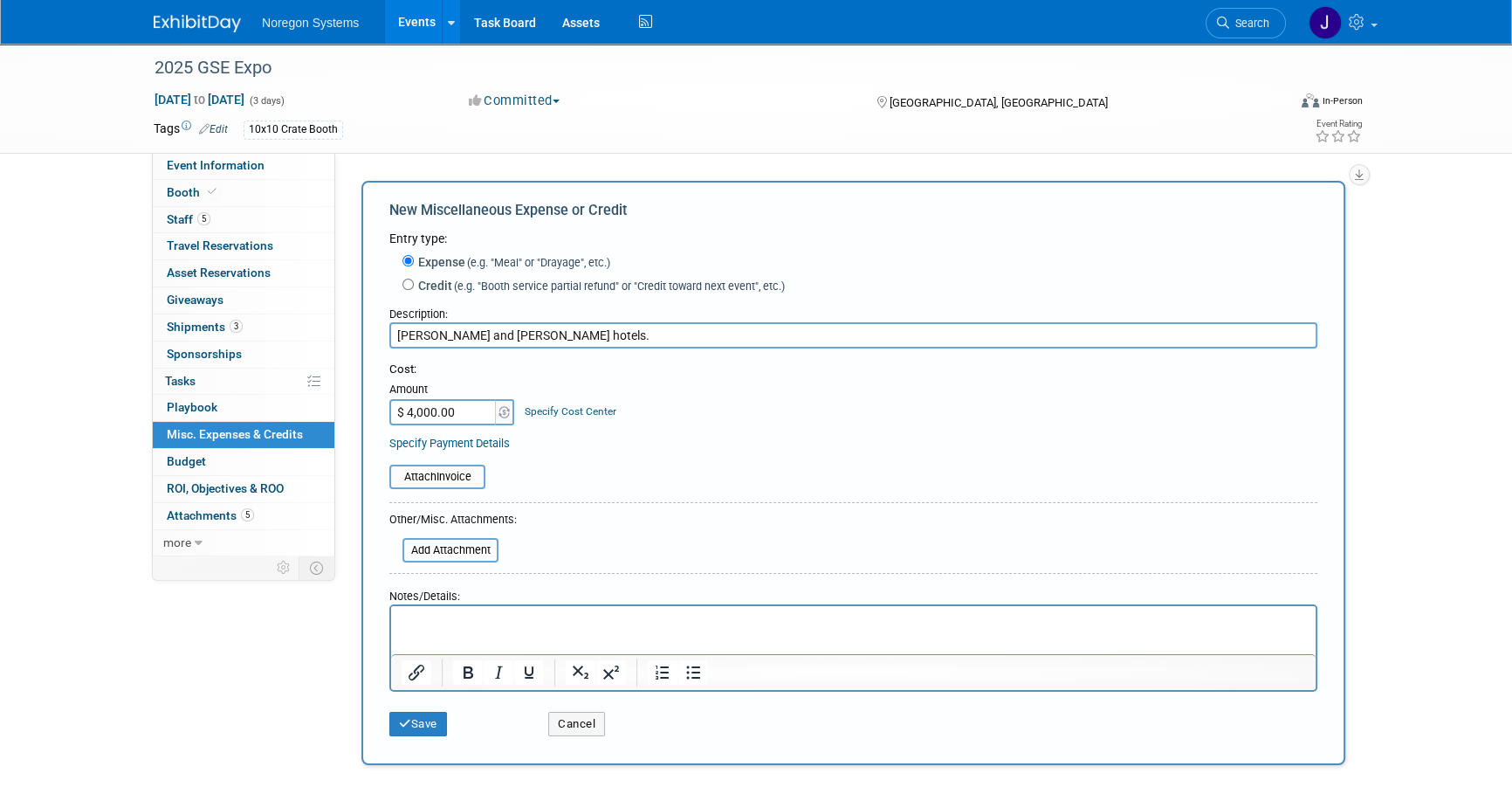
scroll to position [0, 0]
click at [1204, 436] on div "Specify Payment Details" at bounding box center [854, 443] width 928 height 18
click at [893, 435] on div "Specify Payment Details" at bounding box center [854, 443] width 928 height 18
click at [1027, 464] on table "Attach Invoice" at bounding box center [854, 476] width 928 height 25
click at [696, 465] on table "Attach Invoice" at bounding box center [854, 476] width 928 height 25
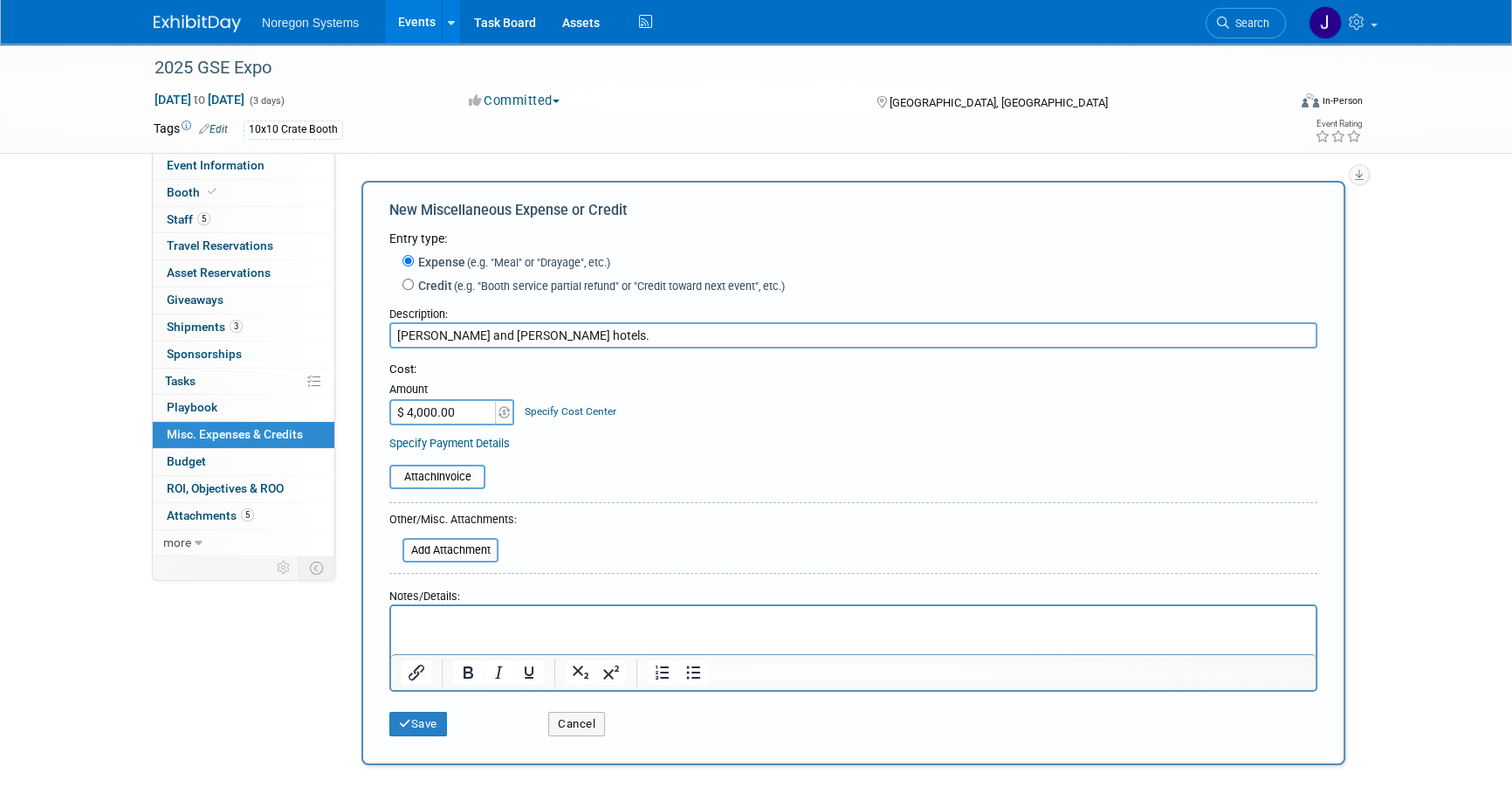
click at [1450, 614] on div "2025 GSE Expo Sep 16, 2025 to Sep 18, 2025 (3 days) Sep 16, 2025 to Sep 18, 202…" at bounding box center [756, 425] width 1512 height 762
click at [1450, 615] on div "2025 GSE Expo Sep 16, 2025 to Sep 18, 2025 (3 days) Sep 16, 2025 to Sep 18, 202…" at bounding box center [756, 425] width 1512 height 762
click at [417, 719] on button "Save" at bounding box center [418, 723] width 58 height 25
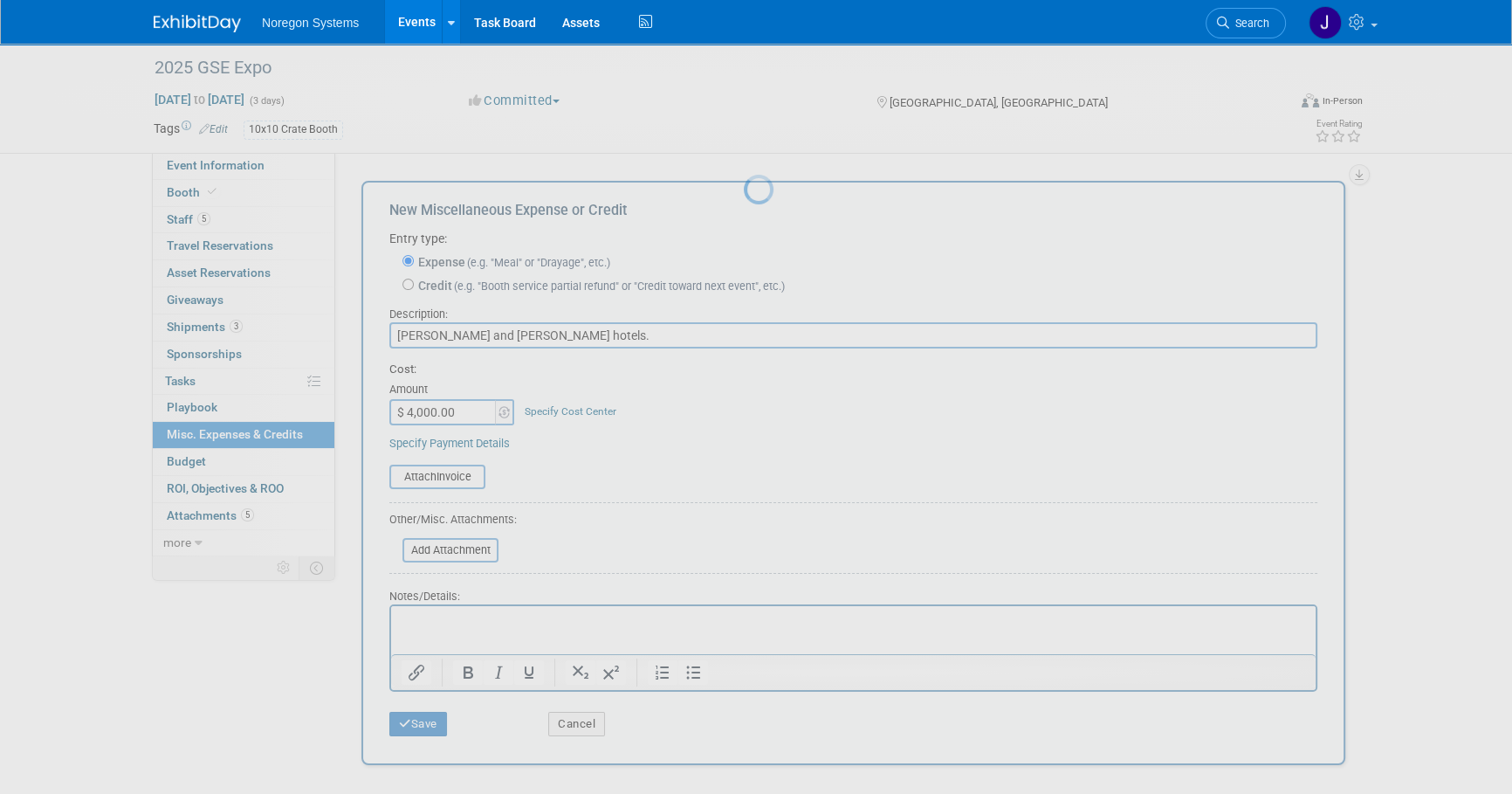
scroll to position [17, 0]
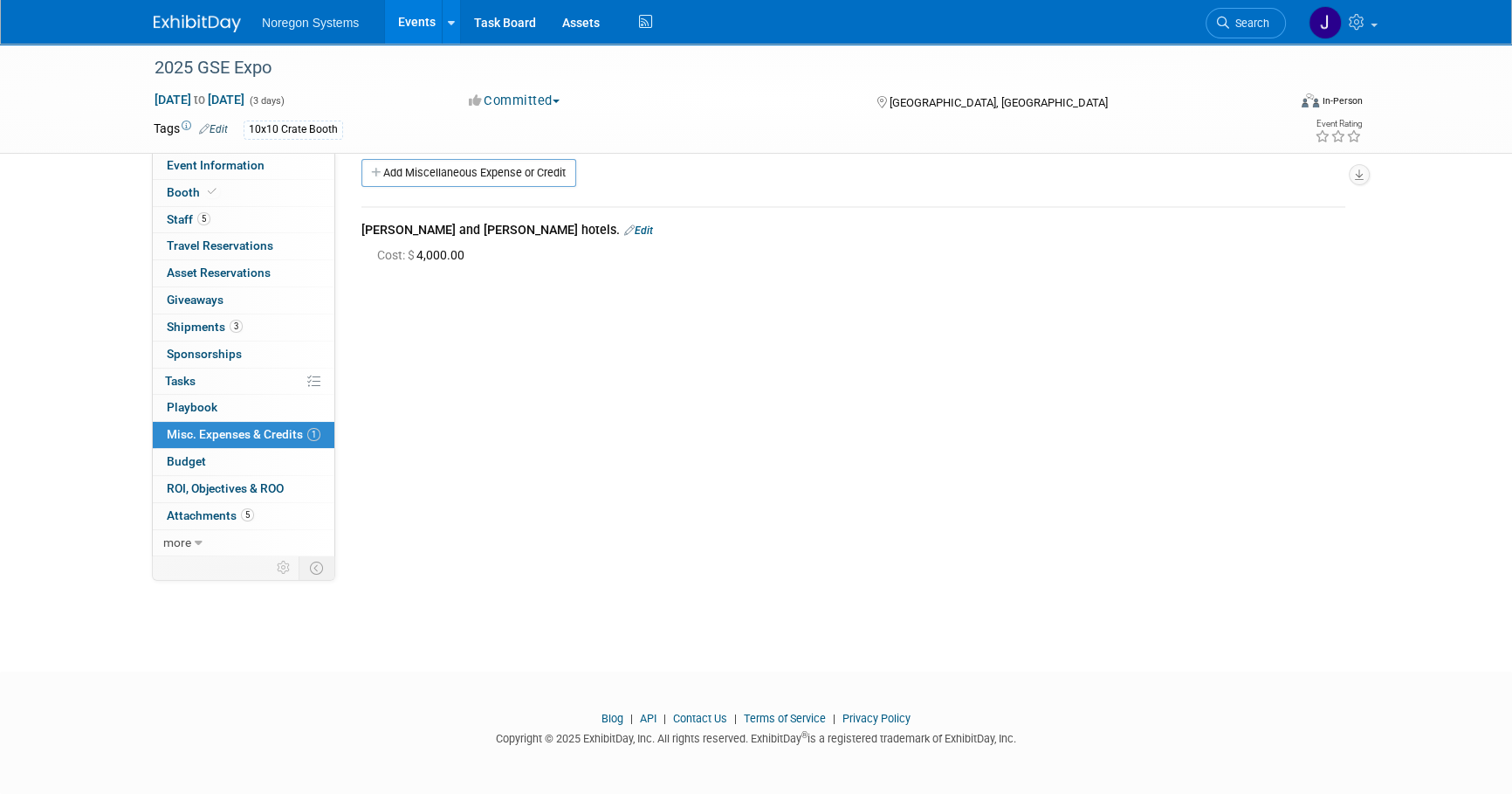
click at [187, 16] on img at bounding box center [197, 23] width 87 height 17
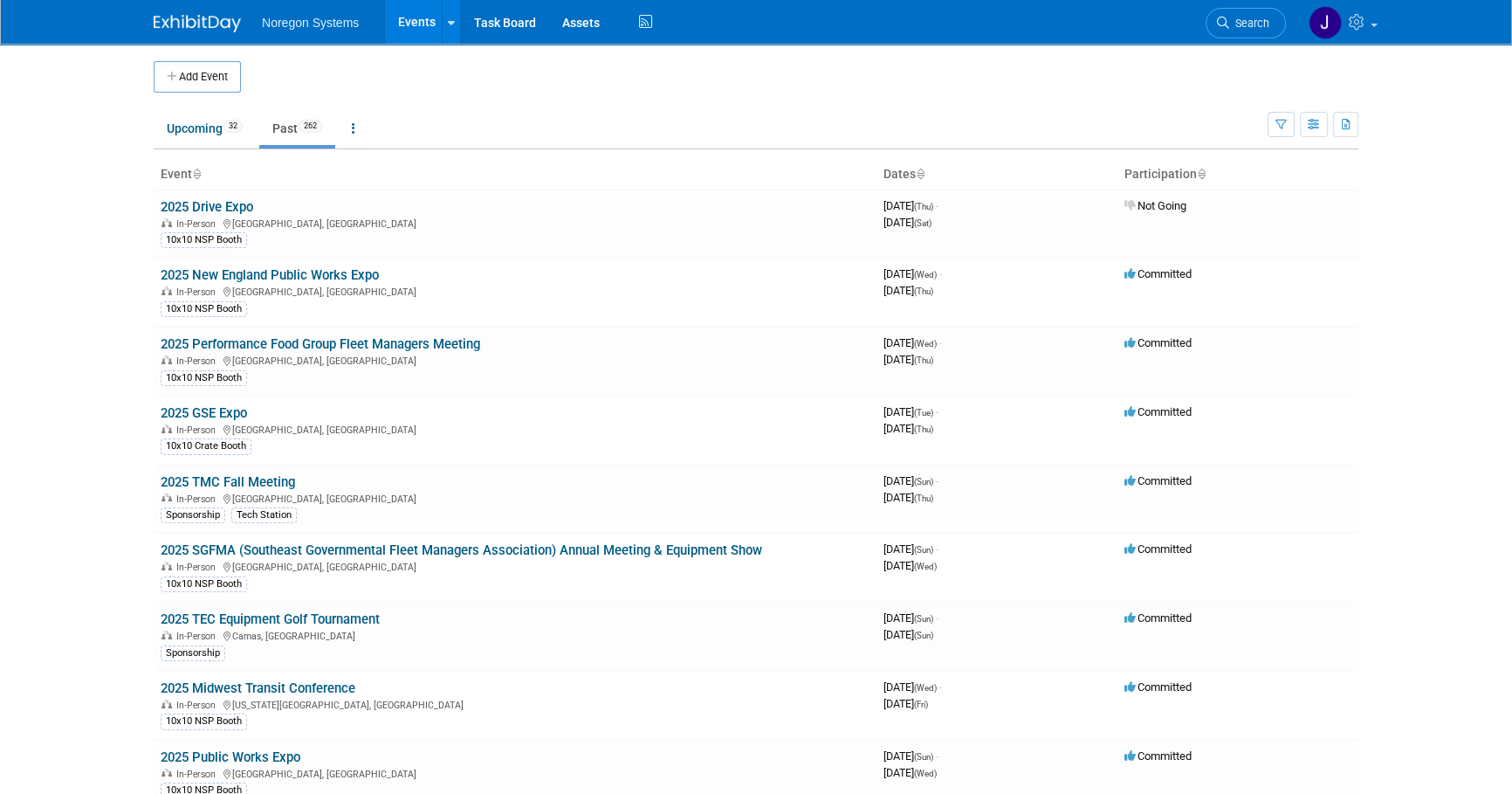
click at [46, 275] on body "Noregon Systems Events Add Event Bulk Upload Events Shareable Event Boards Rece…" at bounding box center [756, 397] width 1512 height 794
click at [1268, 26] on span "Search" at bounding box center [1250, 23] width 40 height 13
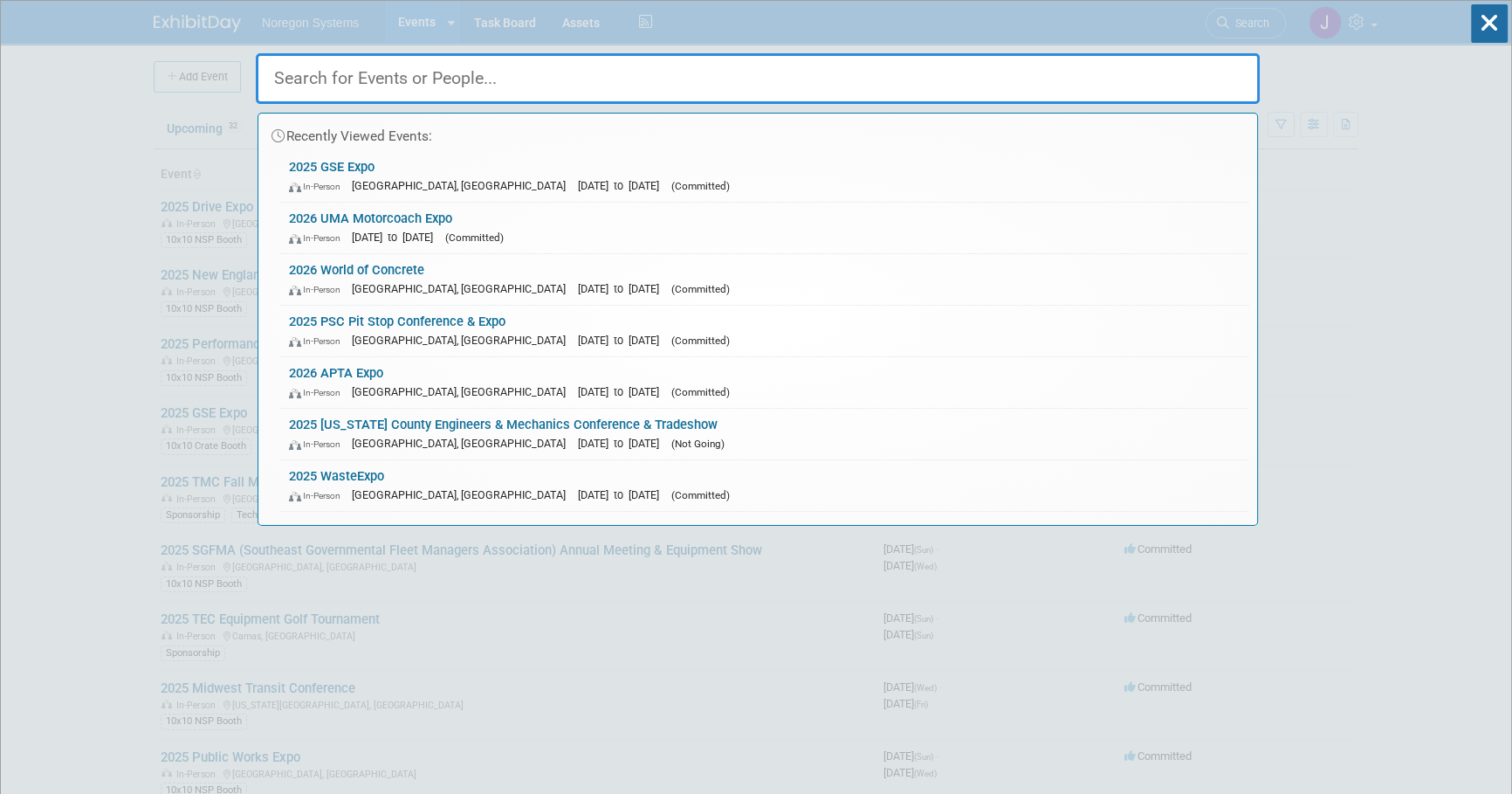
click at [1147, 96] on input "text" at bounding box center [757, 78] width 1005 height 51
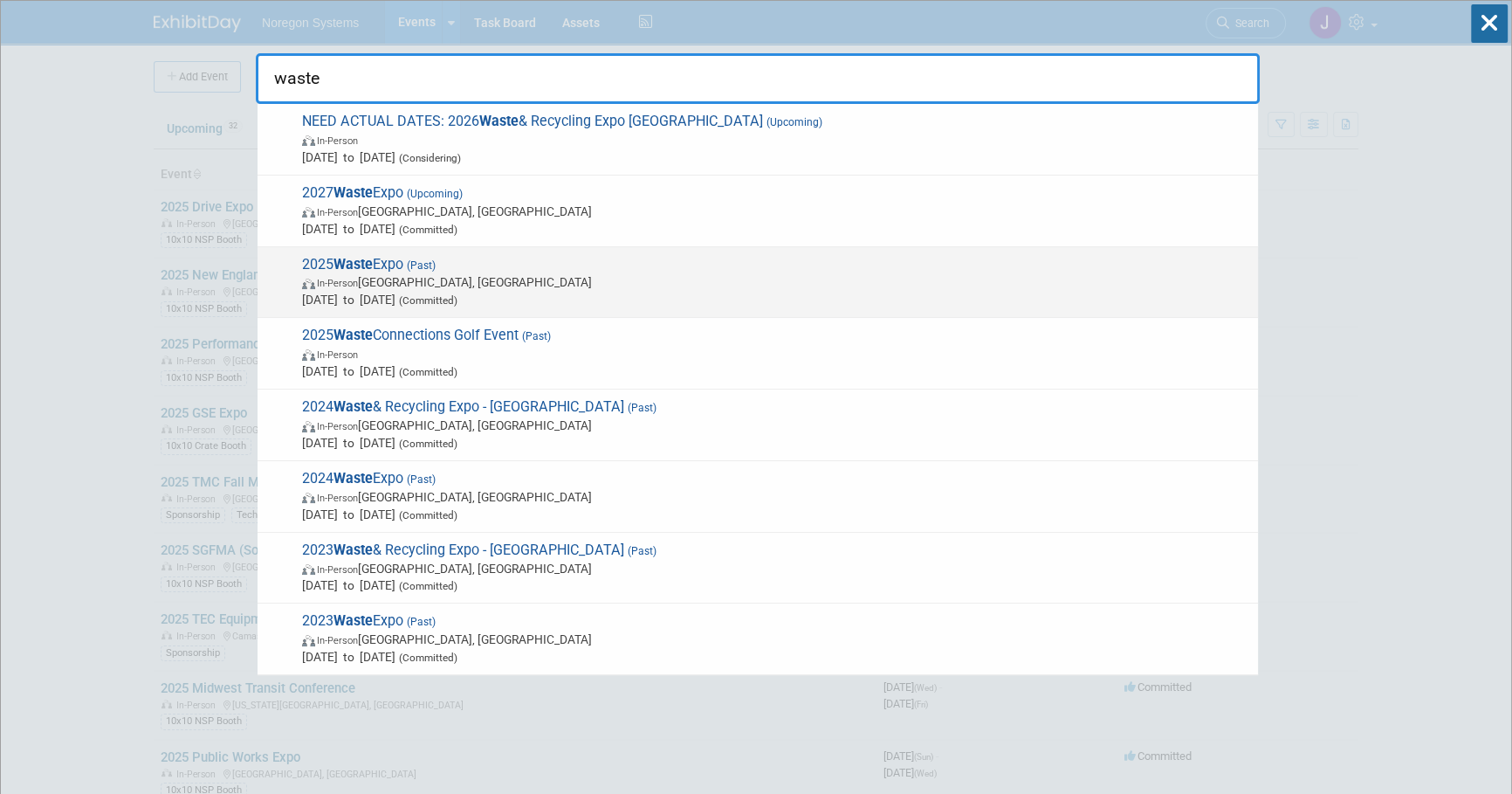
type input "waste"
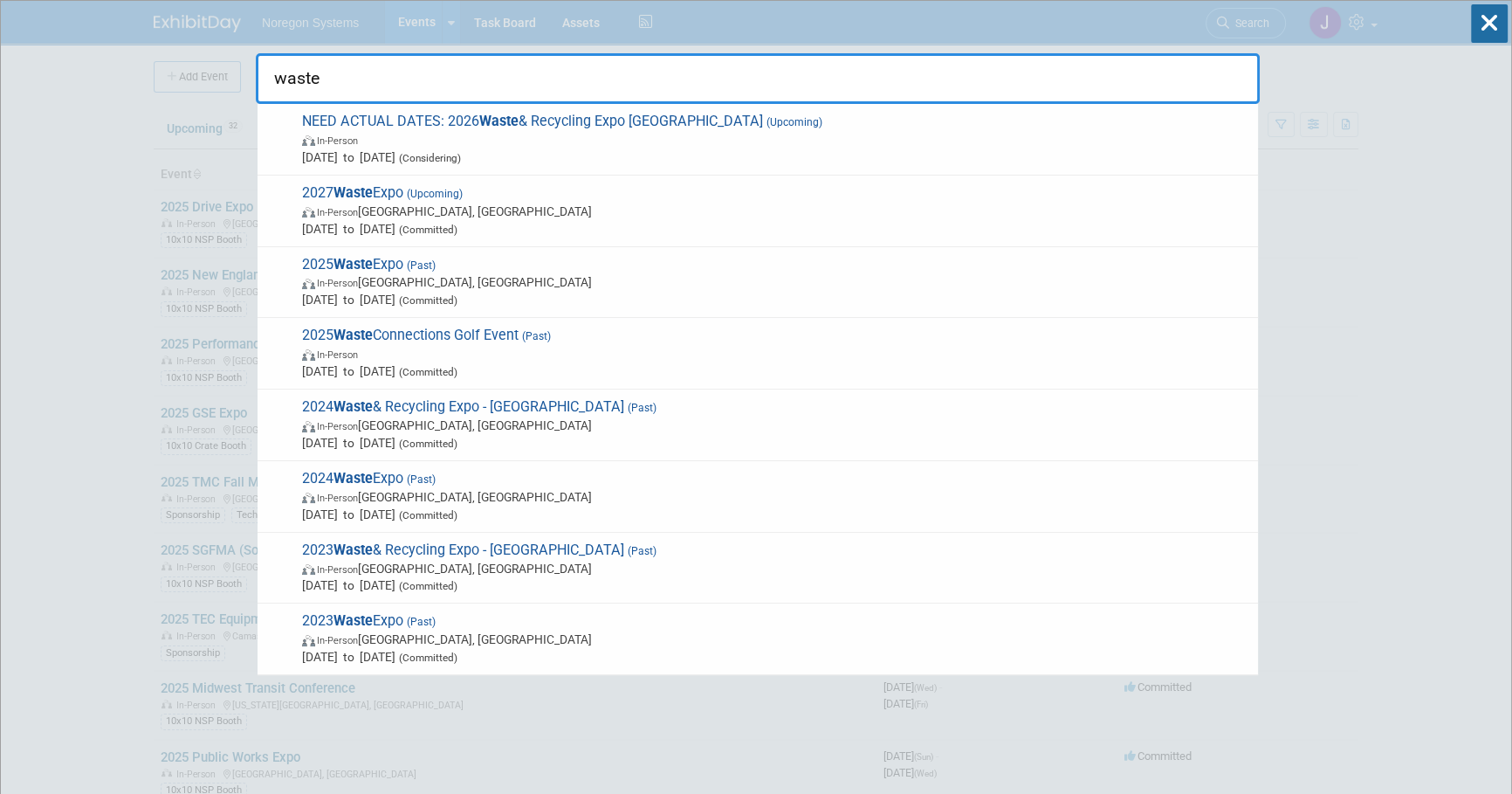
click at [637, 286] on span "In-Person Las Vegas, NV" at bounding box center [776, 281] width 948 height 17
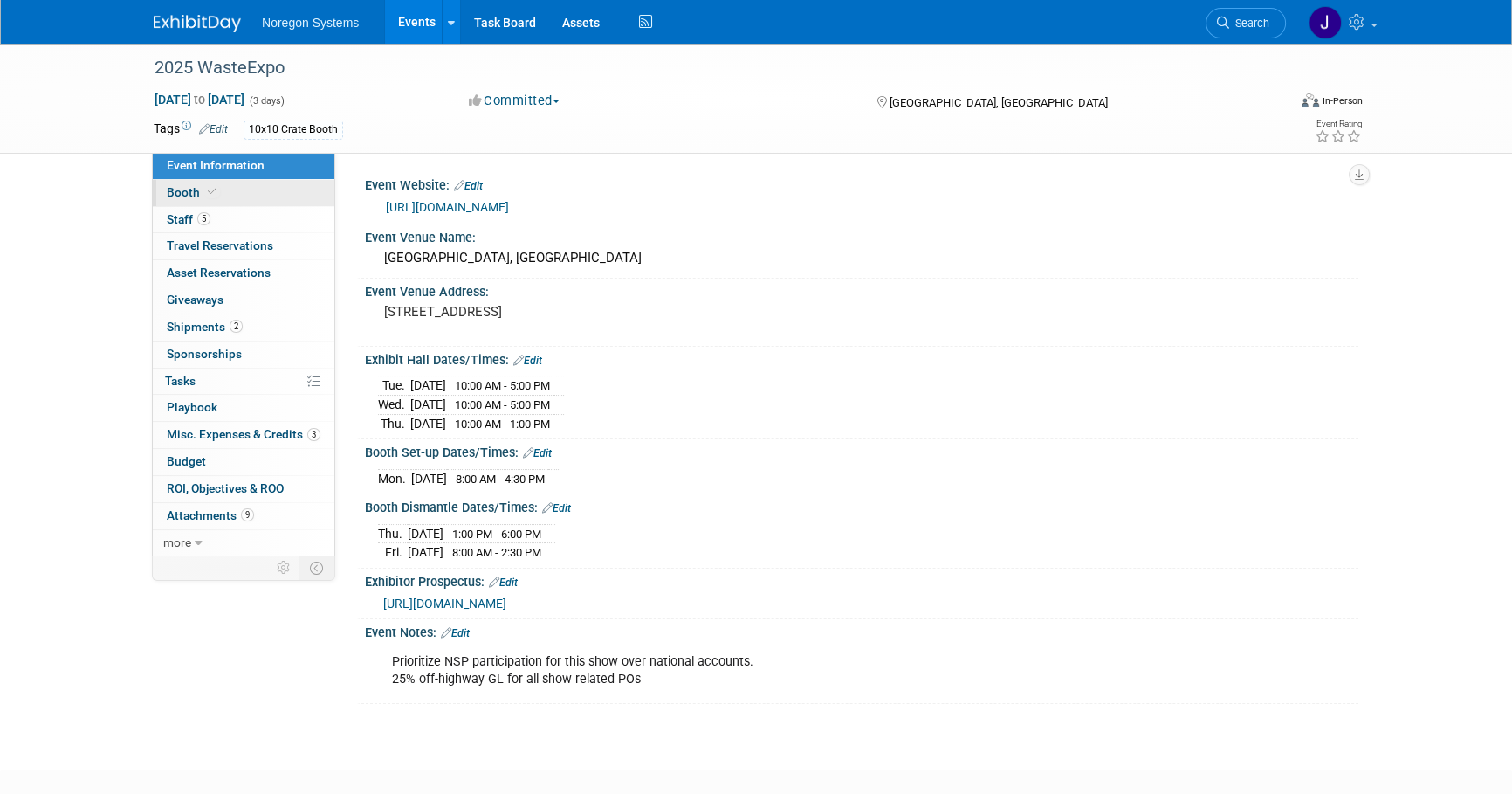
click at [256, 191] on link "Booth" at bounding box center [244, 193] width 182 height 27
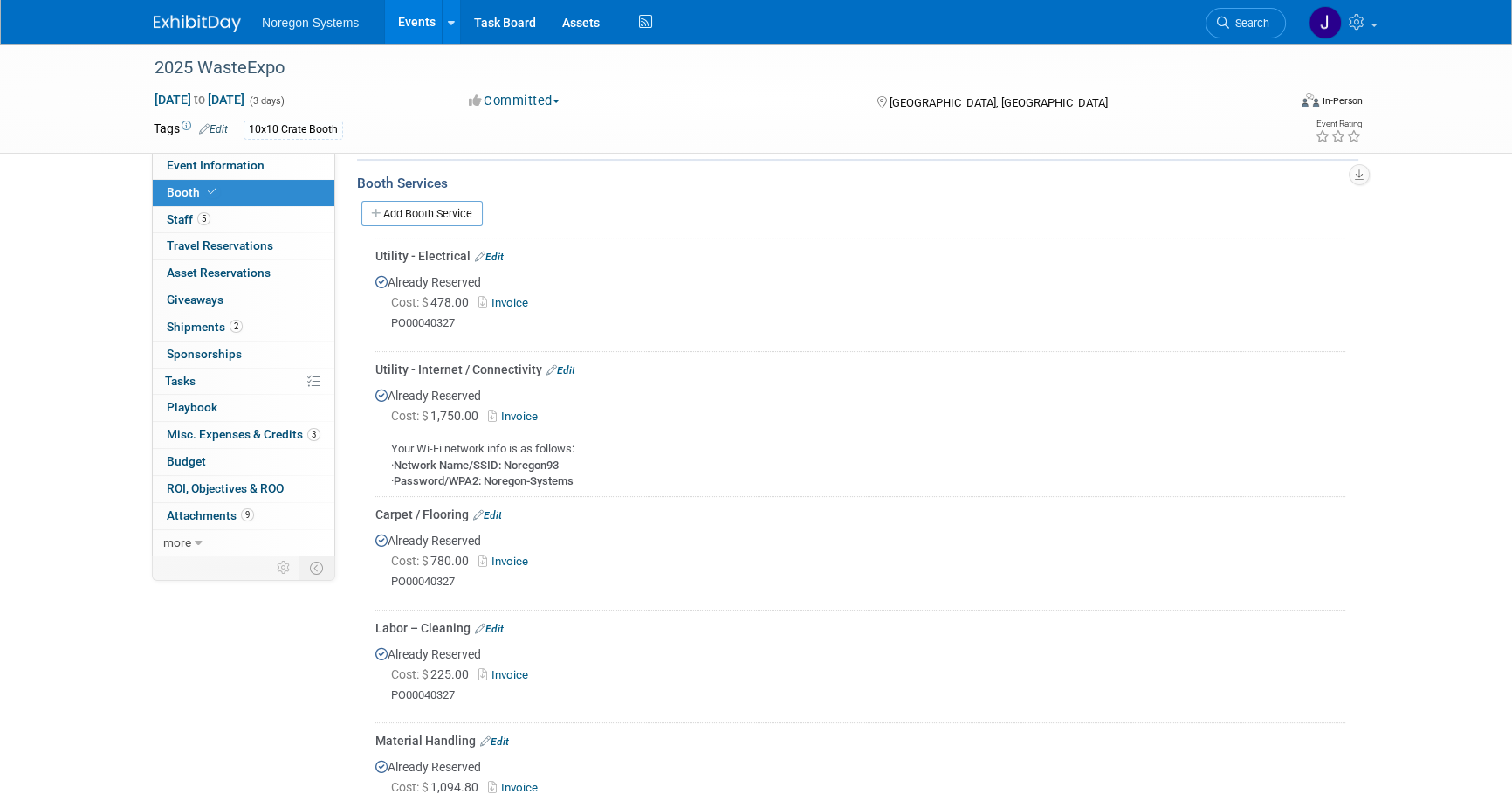
scroll to position [396, 0]
